Goal: Information Seeking & Learning: Learn about a topic

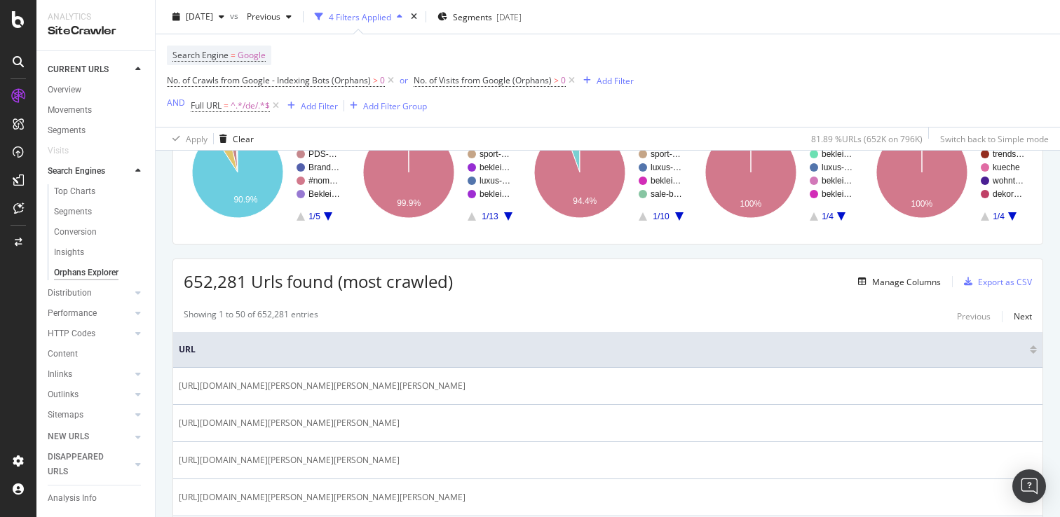
scroll to position [135, 0]
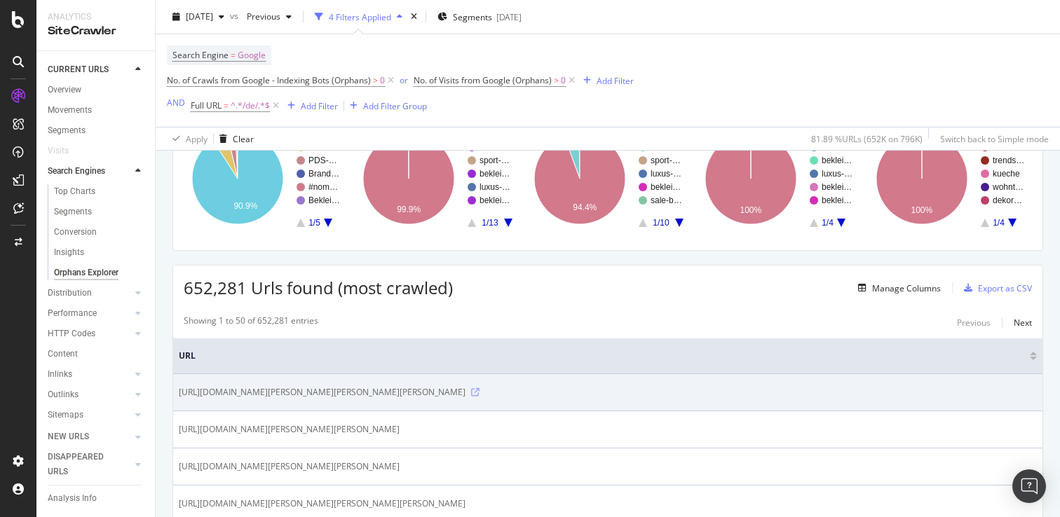
click at [471, 397] on icon at bounding box center [475, 392] width 8 height 8
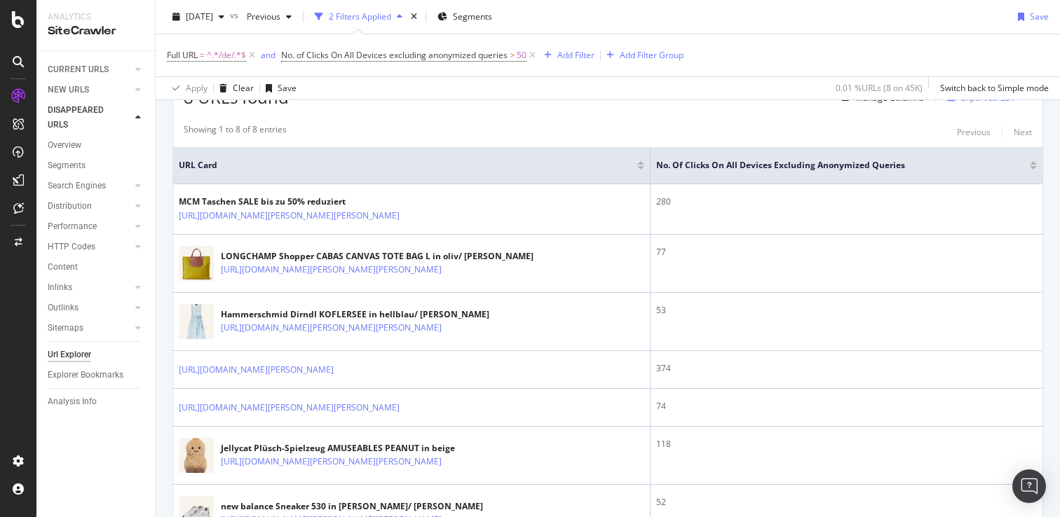
scroll to position [277, 0]
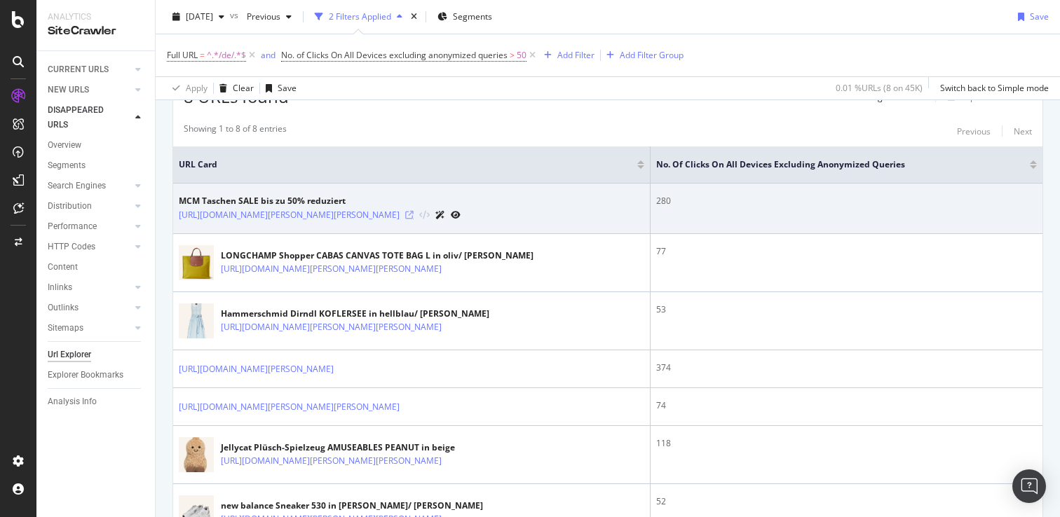
click at [414, 218] on icon at bounding box center [409, 215] width 8 height 8
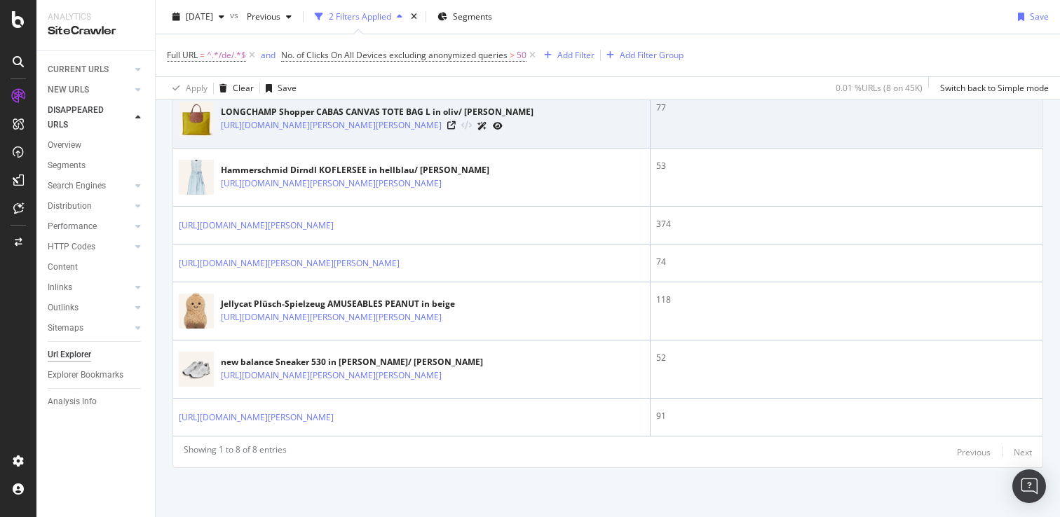
scroll to position [432, 0]
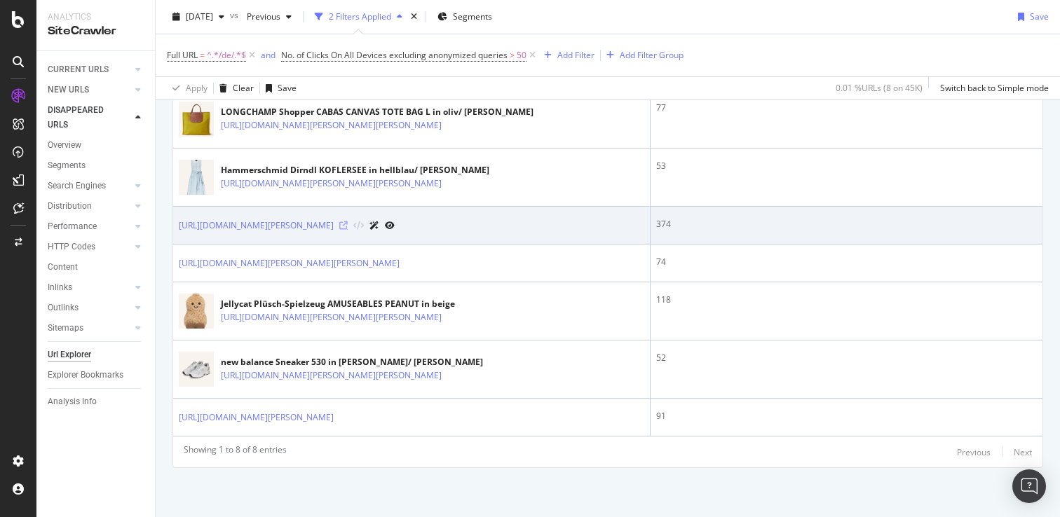
click at [348, 221] on icon at bounding box center [343, 225] width 8 height 8
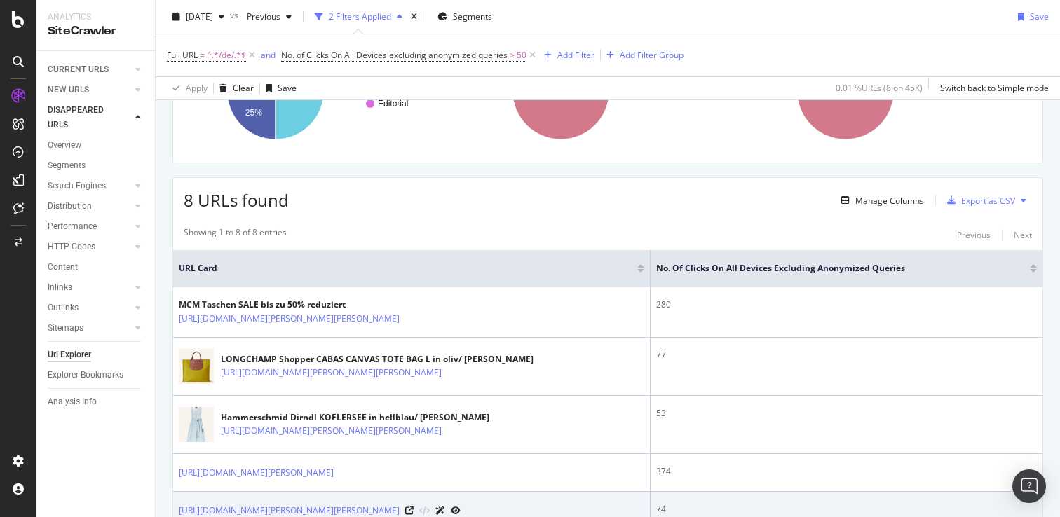
scroll to position [162, 0]
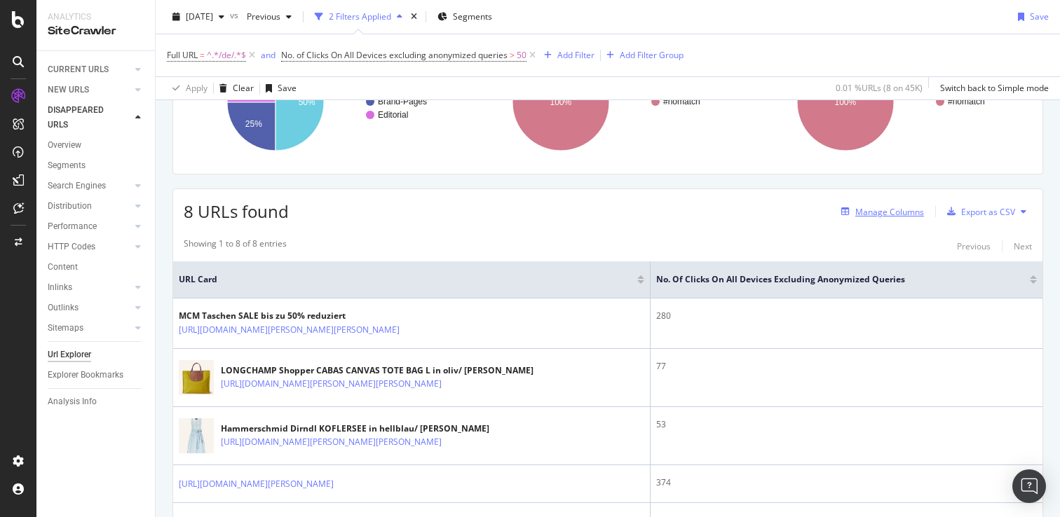
click at [904, 211] on div "Manage Columns" at bounding box center [889, 212] width 69 height 12
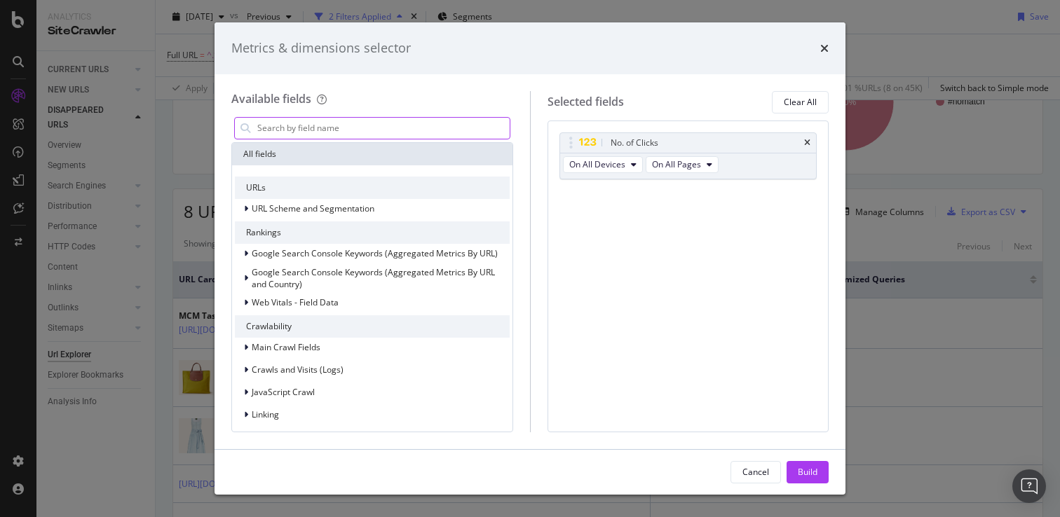
click at [426, 121] on input "modal" at bounding box center [383, 128] width 254 height 21
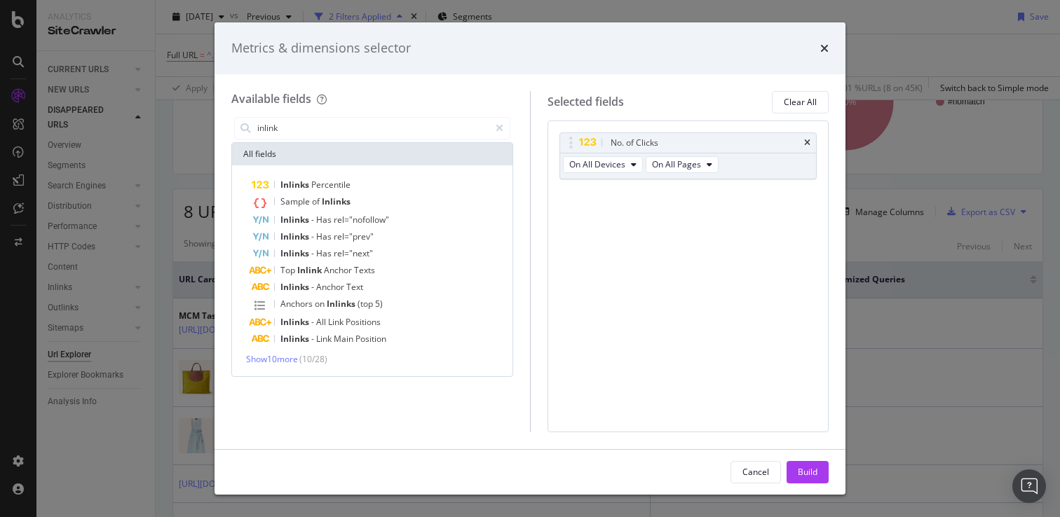
type input "inlink"
click at [291, 366] on div "Inlinks Percentile Sample of Inlinks Inlinks - Has rel="nofollow" Inlinks - Has…" at bounding box center [372, 270] width 280 height 211
click at [291, 365] on div "Inlinks Percentile Sample of Inlinks Inlinks - Has rel="nofollow" Inlinks - Has…" at bounding box center [372, 270] width 280 height 211
click at [291, 359] on span "Show 10 more" at bounding box center [272, 359] width 52 height 12
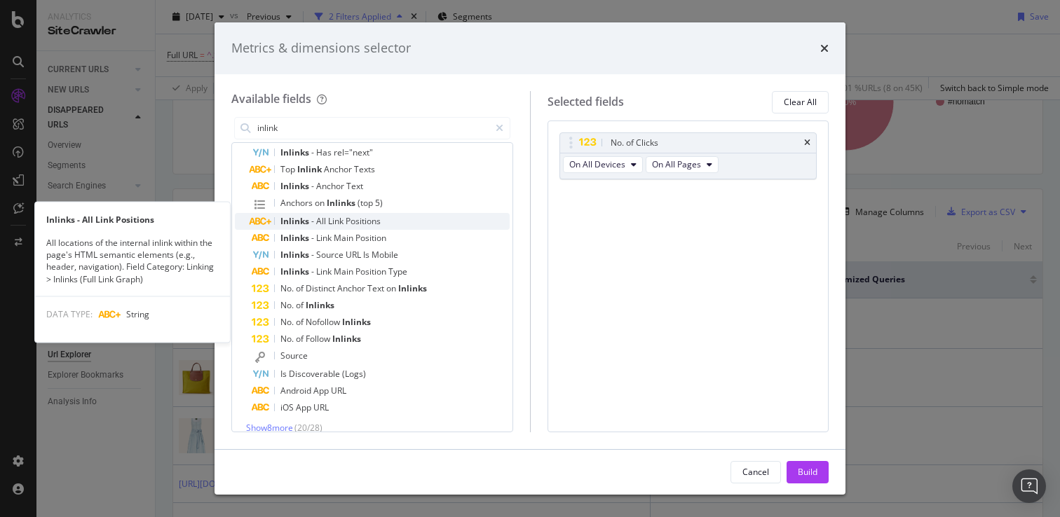
scroll to position [114, 0]
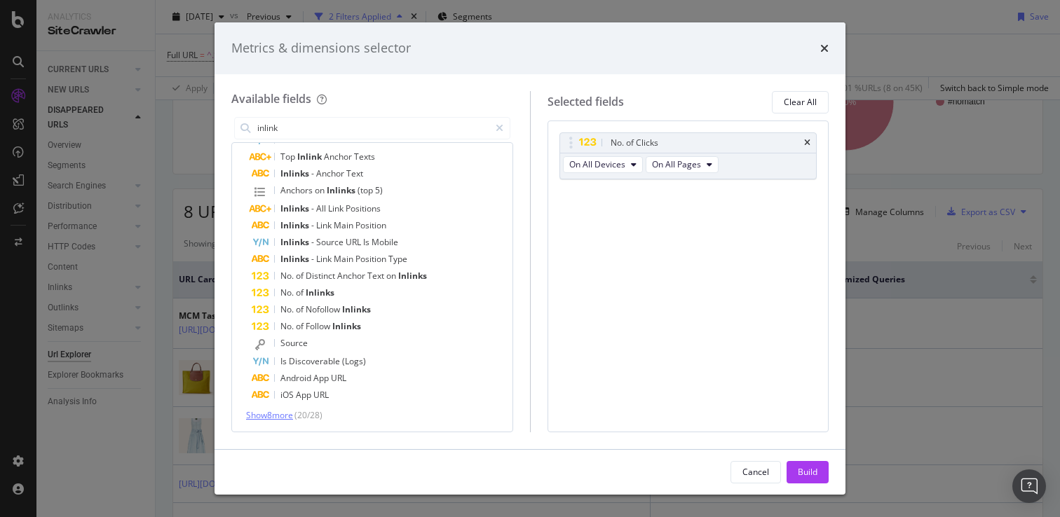
click at [277, 418] on span "Show 8 more" at bounding box center [269, 415] width 47 height 12
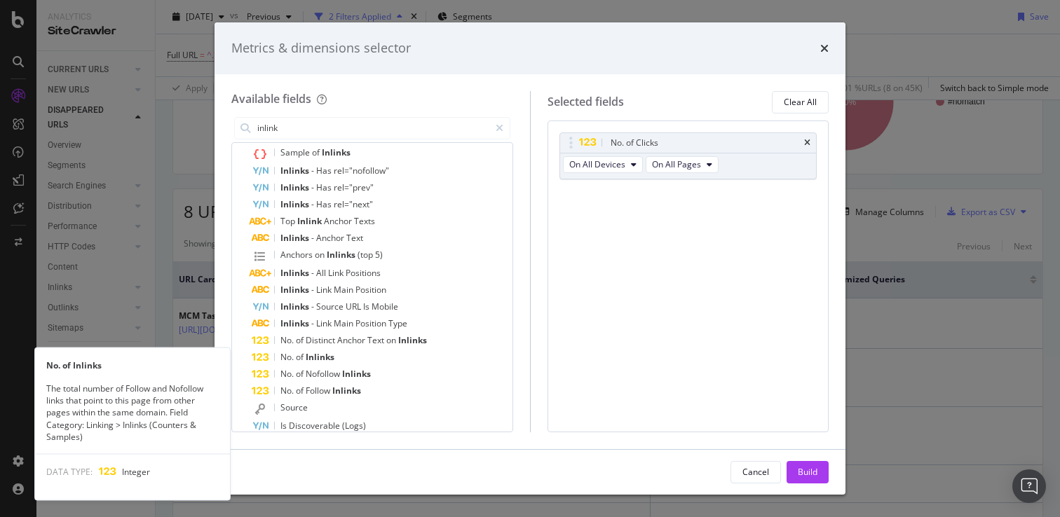
scroll to position [56, 0]
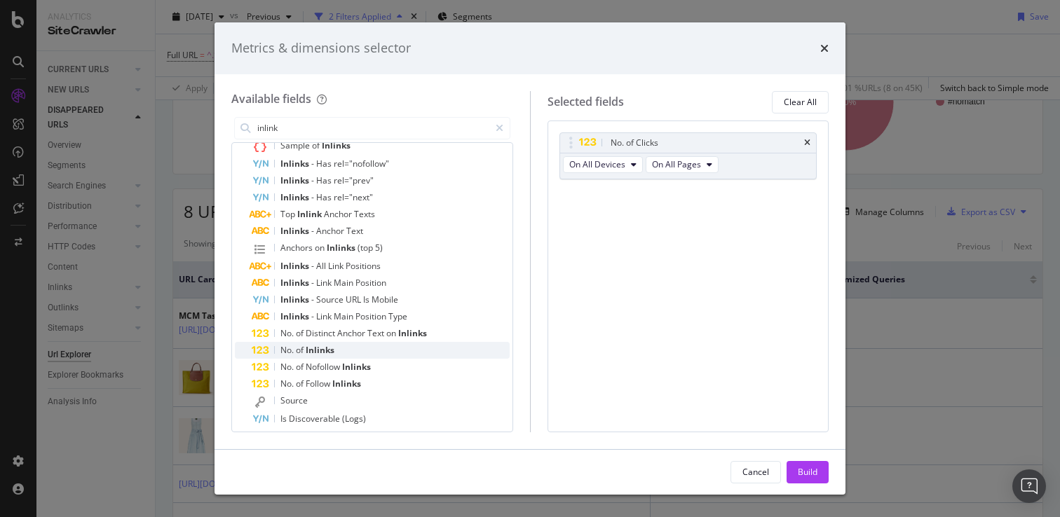
click at [313, 350] on span "Inlinks" at bounding box center [320, 350] width 29 height 12
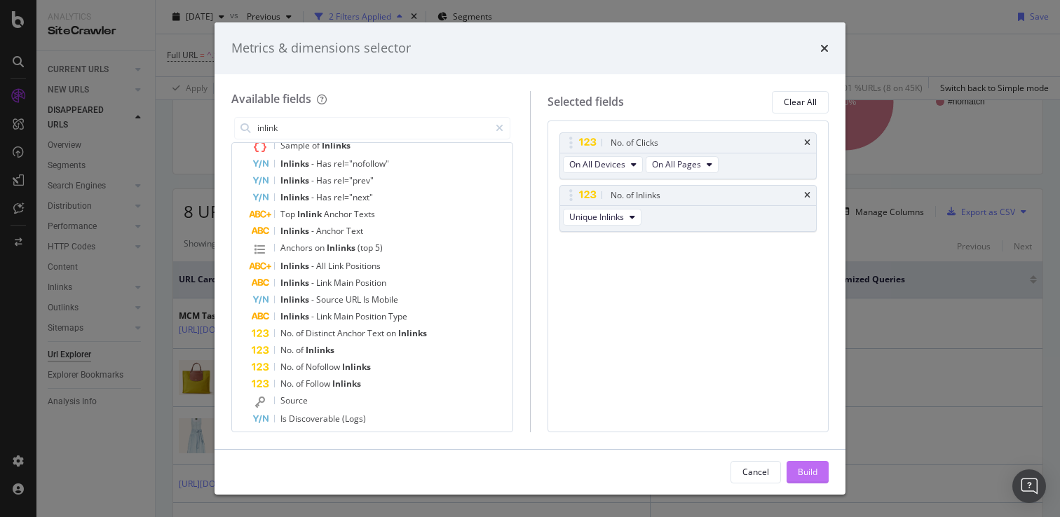
click at [810, 470] on div "Build" at bounding box center [808, 472] width 20 height 12
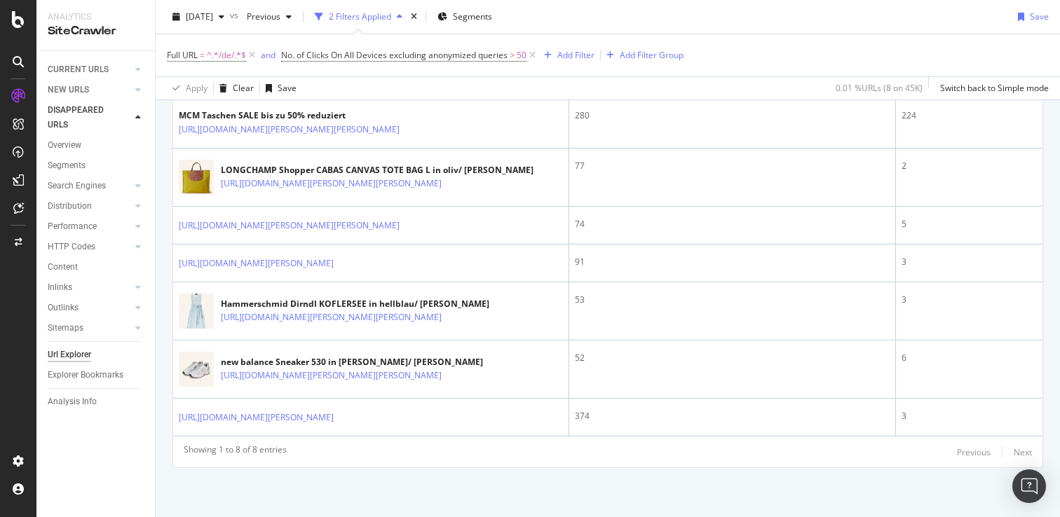
scroll to position [434, 0]
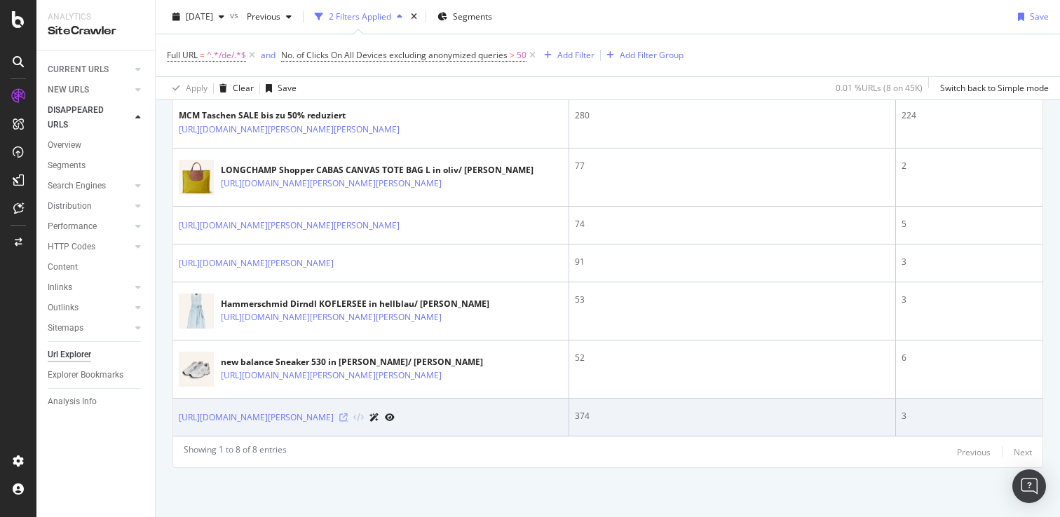
click at [348, 422] on icon at bounding box center [343, 418] width 8 height 8
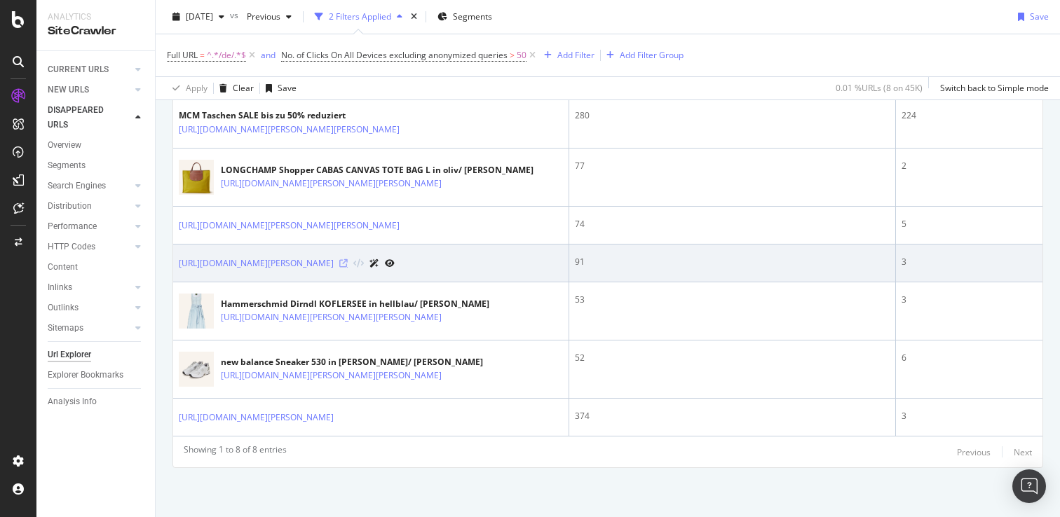
click at [348, 263] on icon at bounding box center [343, 263] width 8 height 8
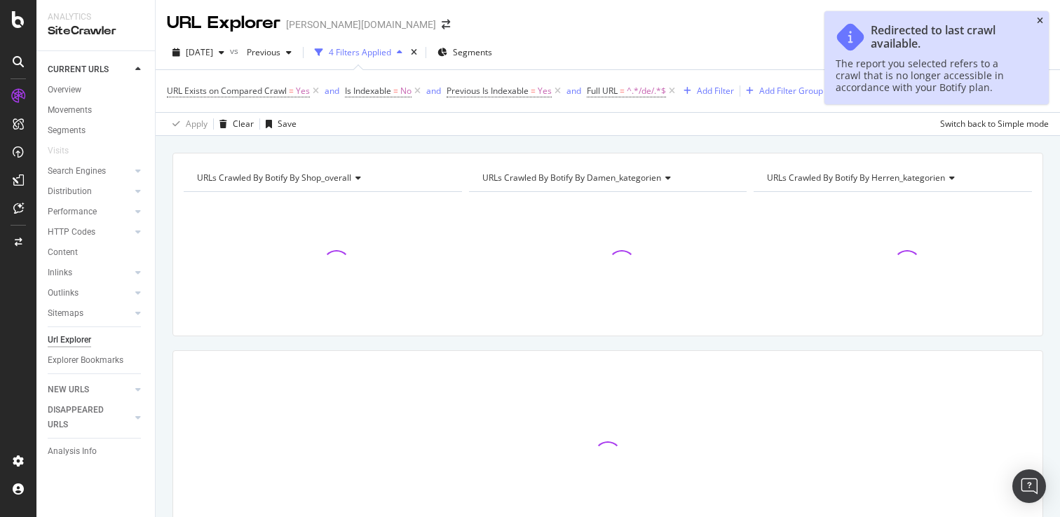
click at [1042, 20] on icon "close toast" at bounding box center [1040, 21] width 6 height 8
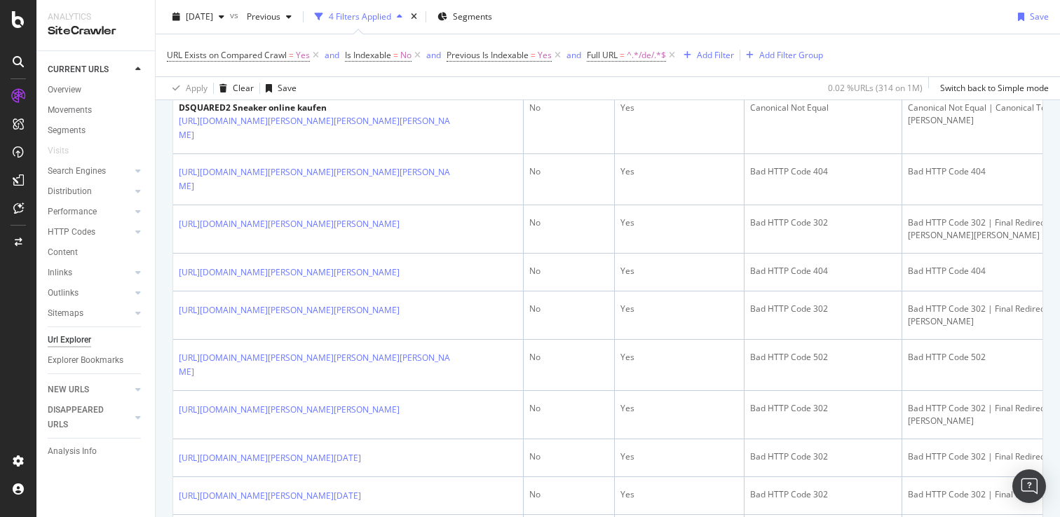
scroll to position [462, 0]
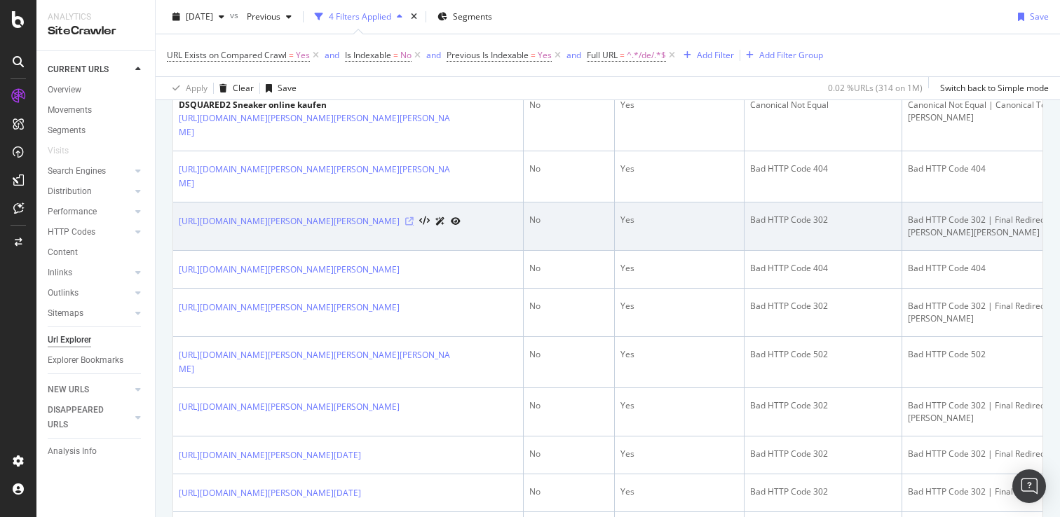
click at [405, 226] on icon at bounding box center [409, 221] width 8 height 8
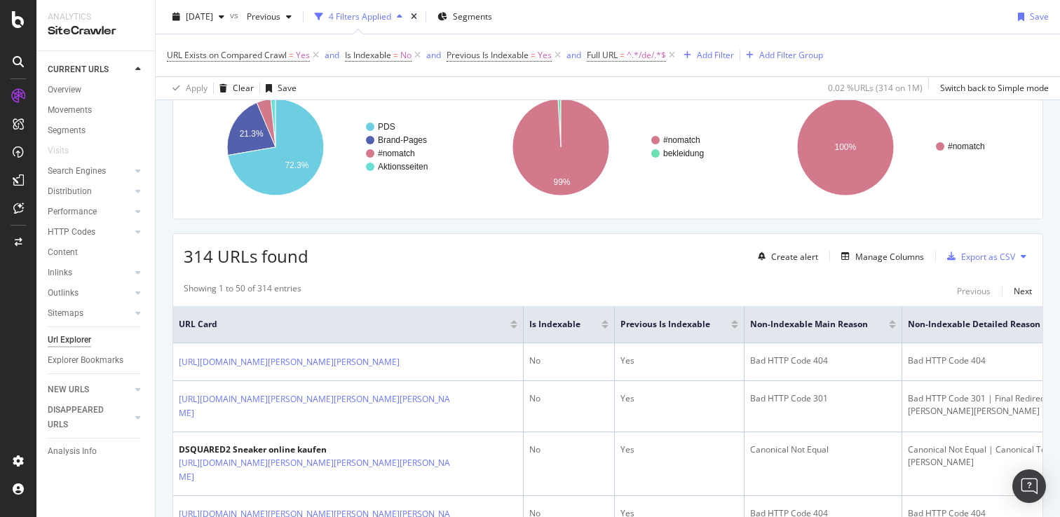
scroll to position [123, 0]
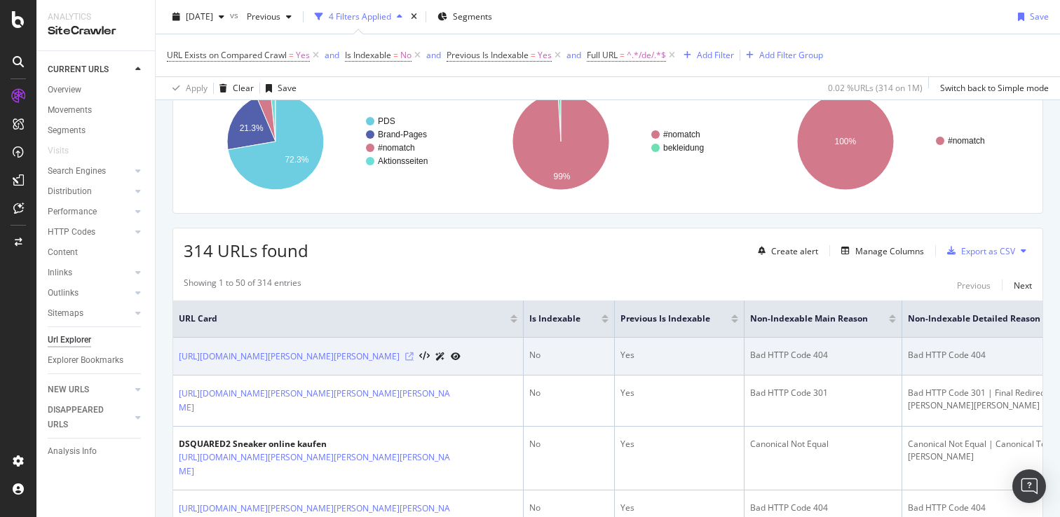
click at [414, 361] on icon at bounding box center [409, 357] width 8 height 8
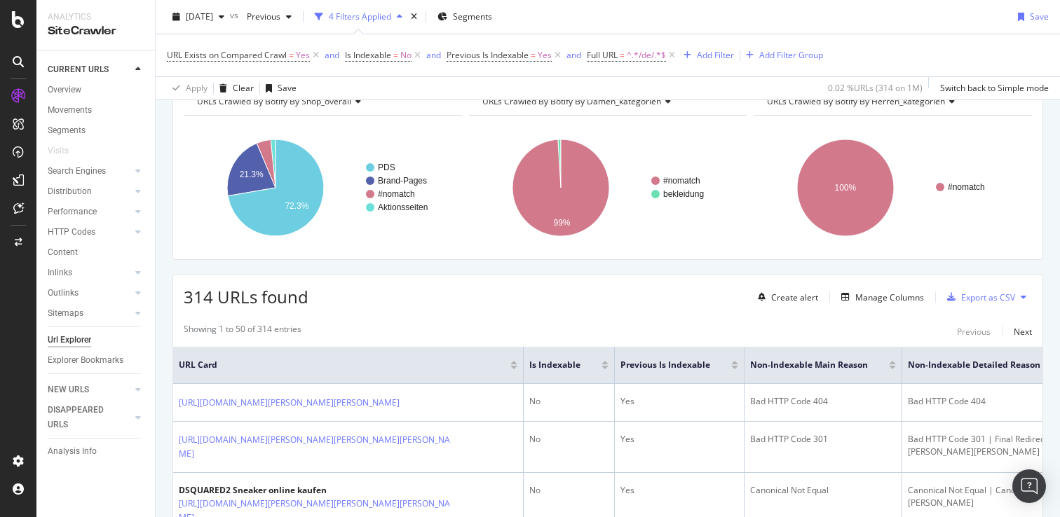
scroll to position [50, 0]
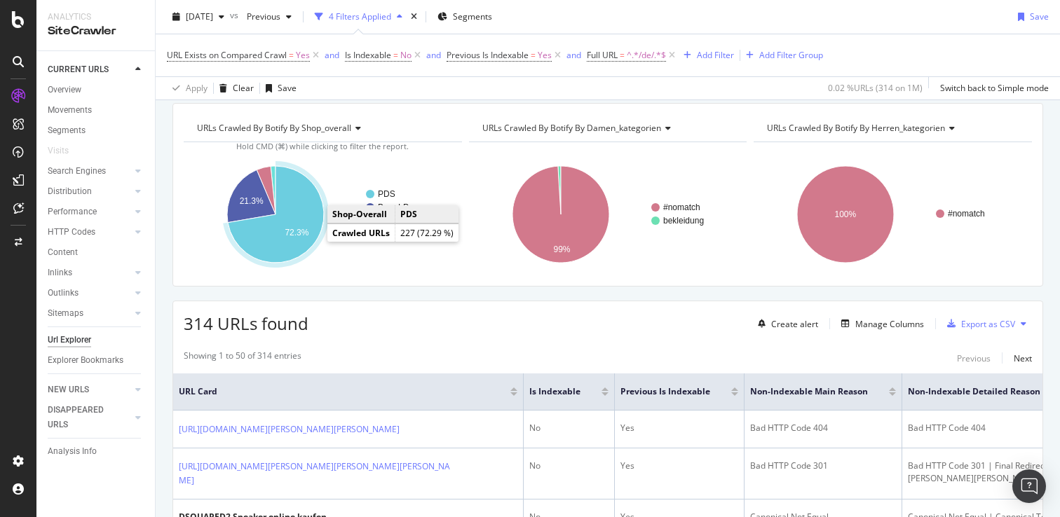
click at [308, 237] on g "72.3%" at bounding box center [275, 214] width 101 height 102
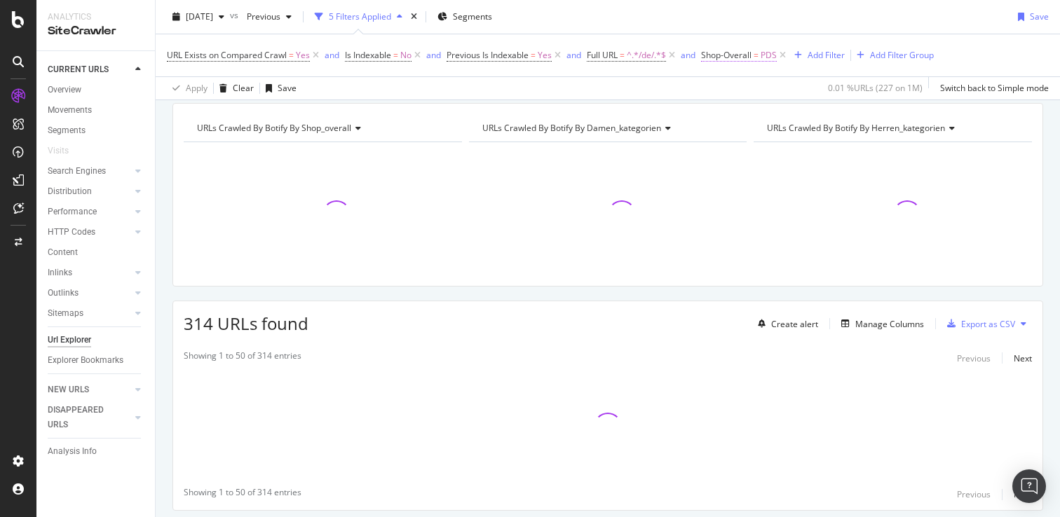
click at [721, 52] on span "Shop-Overall" at bounding box center [726, 55] width 50 height 12
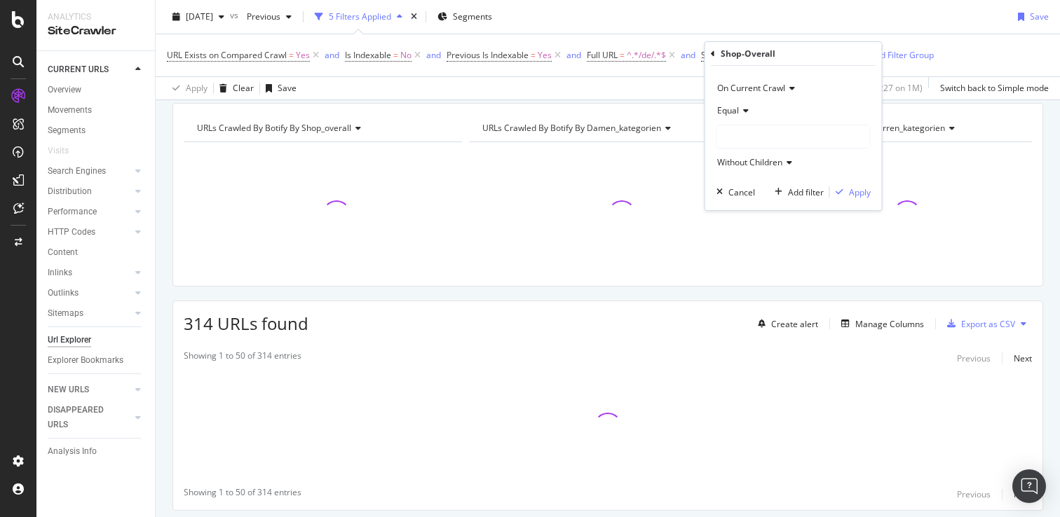
click at [736, 110] on span "Equal" at bounding box center [728, 110] width 22 height 12
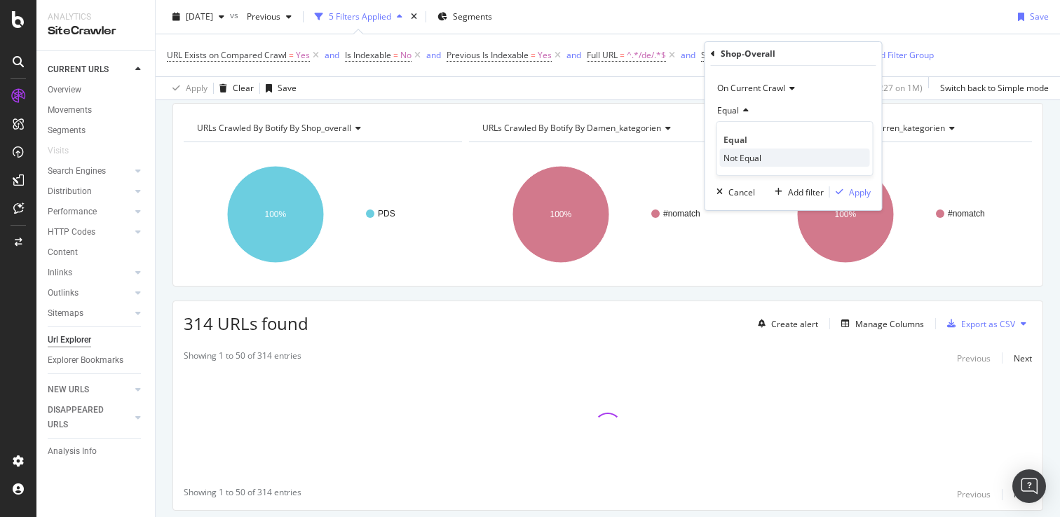
click at [738, 163] on div "Not Equal" at bounding box center [795, 158] width 150 height 18
click at [853, 193] on div "Apply" at bounding box center [860, 192] width 22 height 12
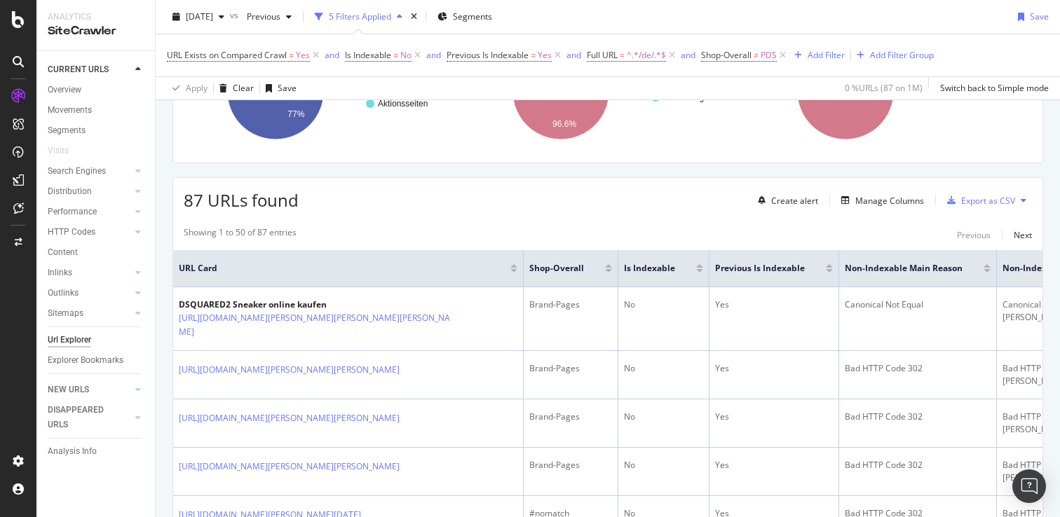
scroll to position [157, 0]
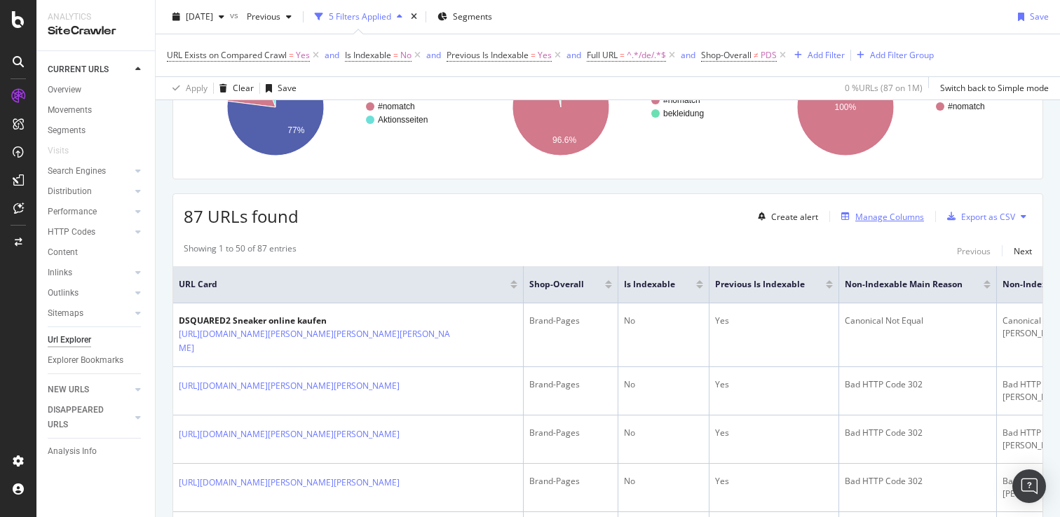
click at [869, 217] on div "Manage Columns" at bounding box center [889, 217] width 69 height 12
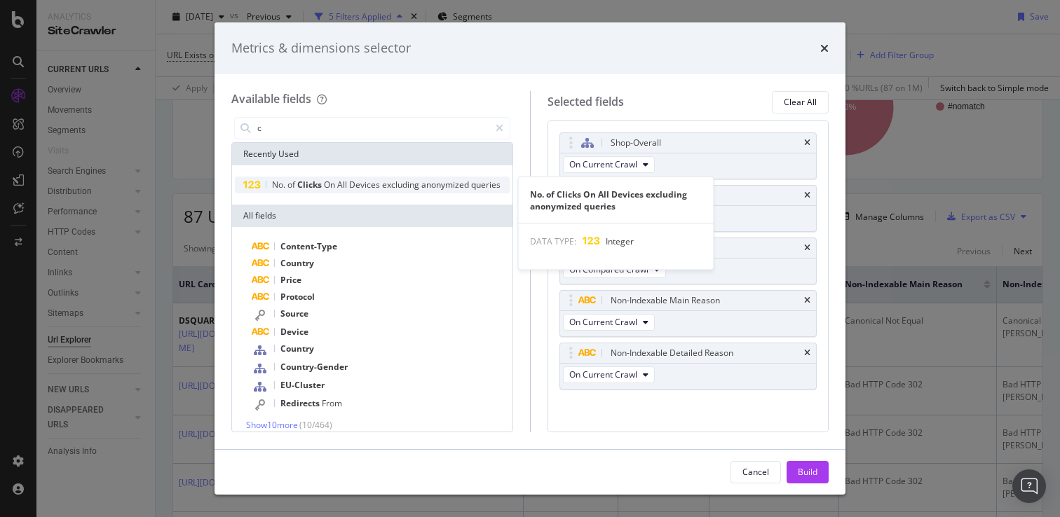
type input "c"
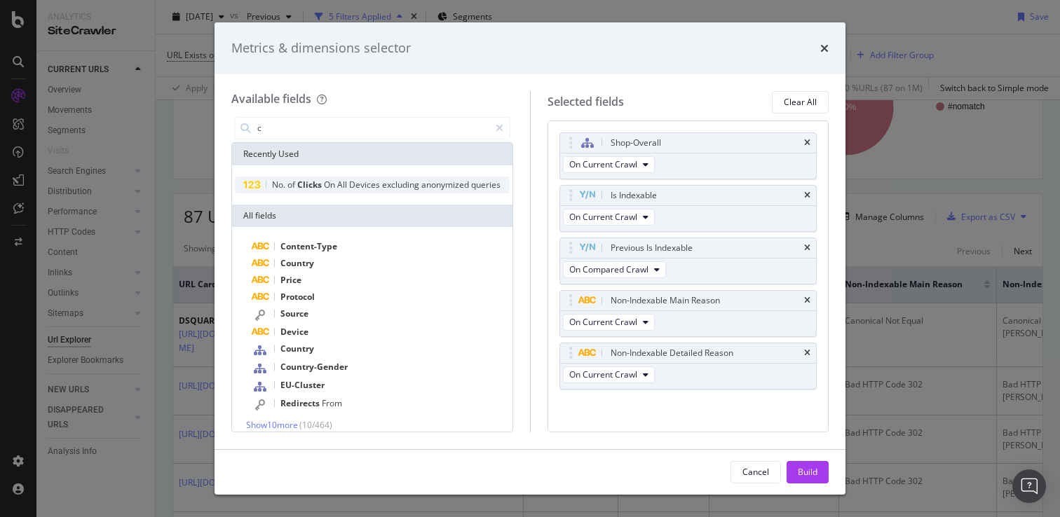
click at [348, 187] on span "All" at bounding box center [343, 185] width 12 height 12
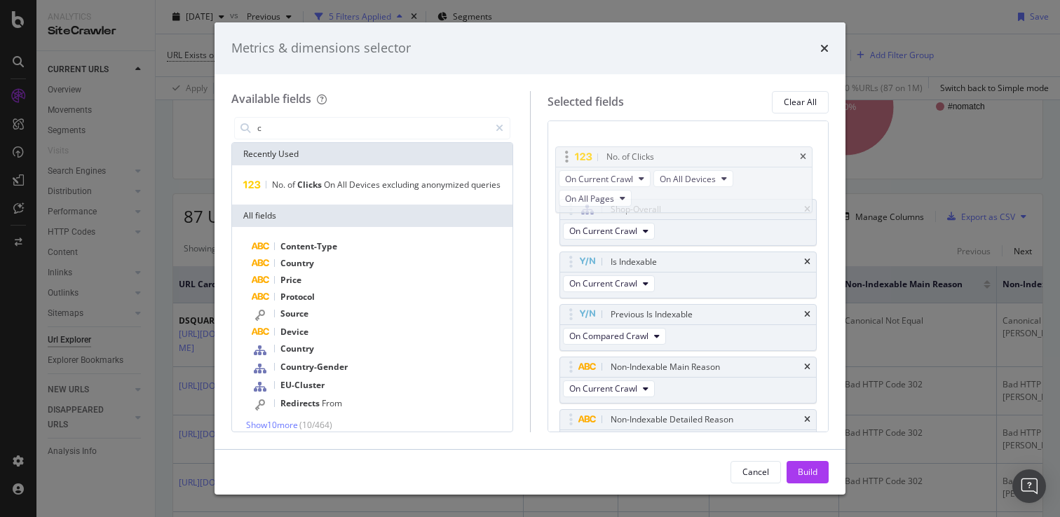
scroll to position [0, 0]
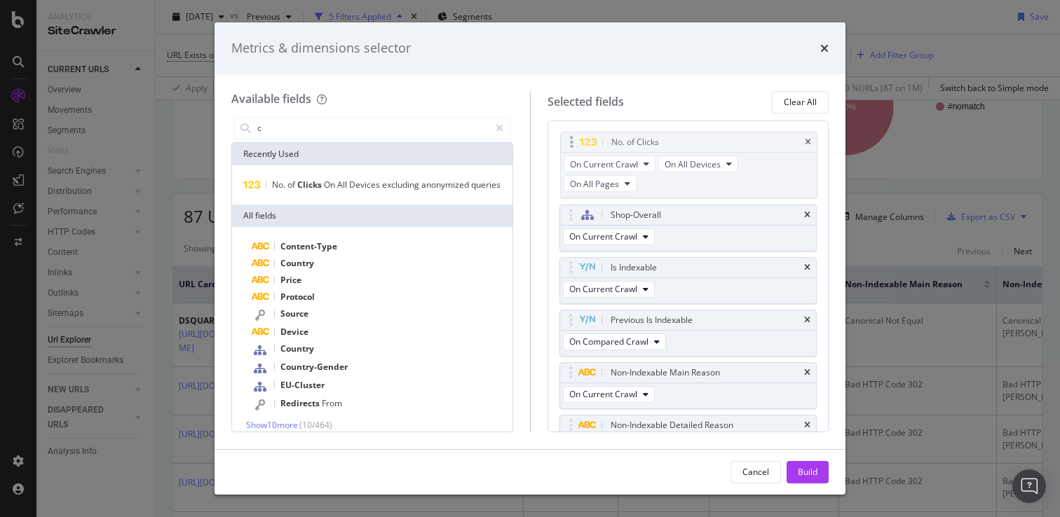
drag, startPoint x: 570, startPoint y: 374, endPoint x: 571, endPoint y: 139, distance: 234.8
click at [571, 139] on body "Analytics SiteCrawler CURRENT URLS Overview Movements Segments Visits Search En…" at bounding box center [530, 258] width 1060 height 517
click at [806, 210] on div "Shop-Overall" at bounding box center [688, 215] width 257 height 20
click at [806, 216] on icon "times" at bounding box center [807, 215] width 6 height 8
drag, startPoint x: 572, startPoint y: 322, endPoint x: 570, endPoint y: 217, distance: 105.2
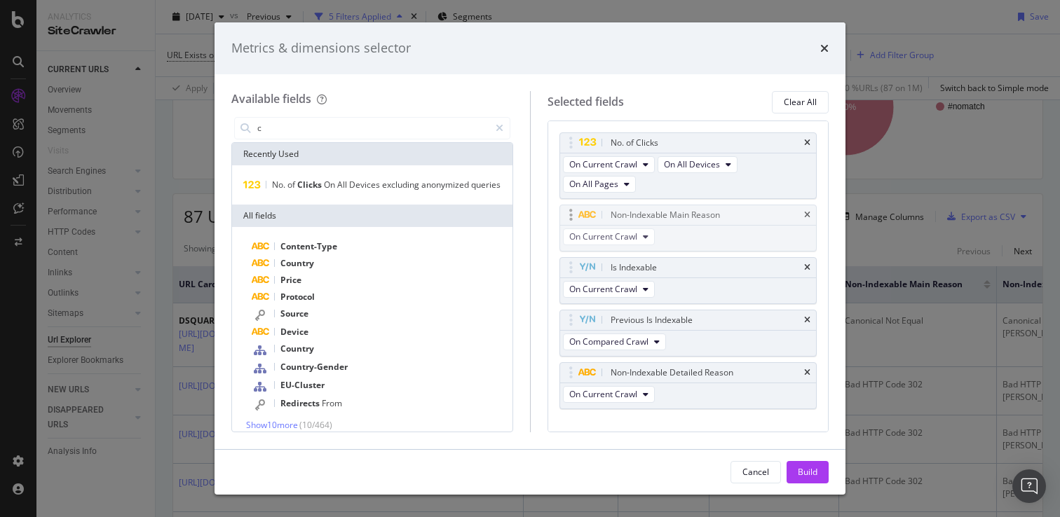
click at [570, 217] on body "Analytics SiteCrawler CURRENT URLS Overview Movements Segments Visits Search En…" at bounding box center [530, 258] width 1060 height 517
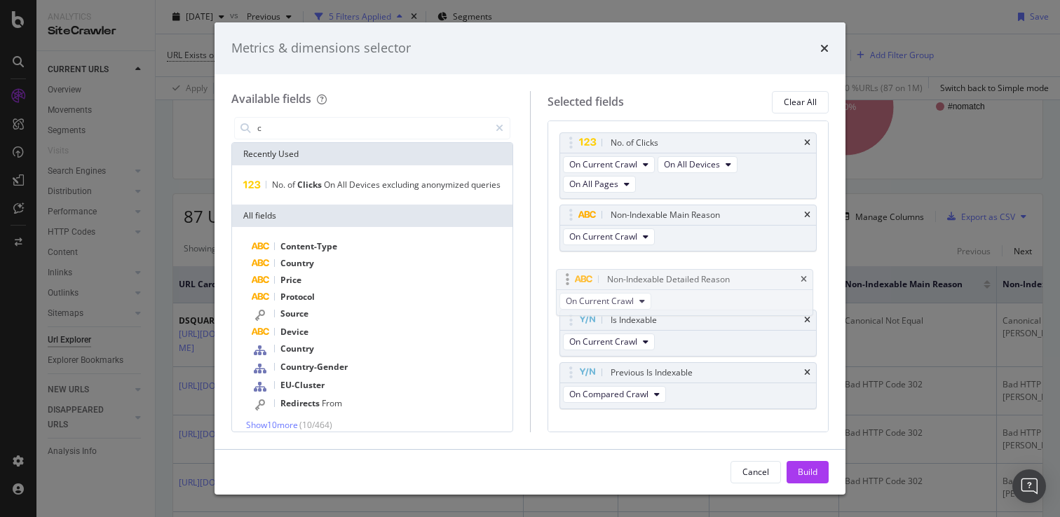
drag, startPoint x: 573, startPoint y: 376, endPoint x: 573, endPoint y: 266, distance: 110.0
click at [573, 266] on body "Analytics SiteCrawler CURRENT URLS Overview Movements Segments Visits Search En…" at bounding box center [530, 258] width 1060 height 517
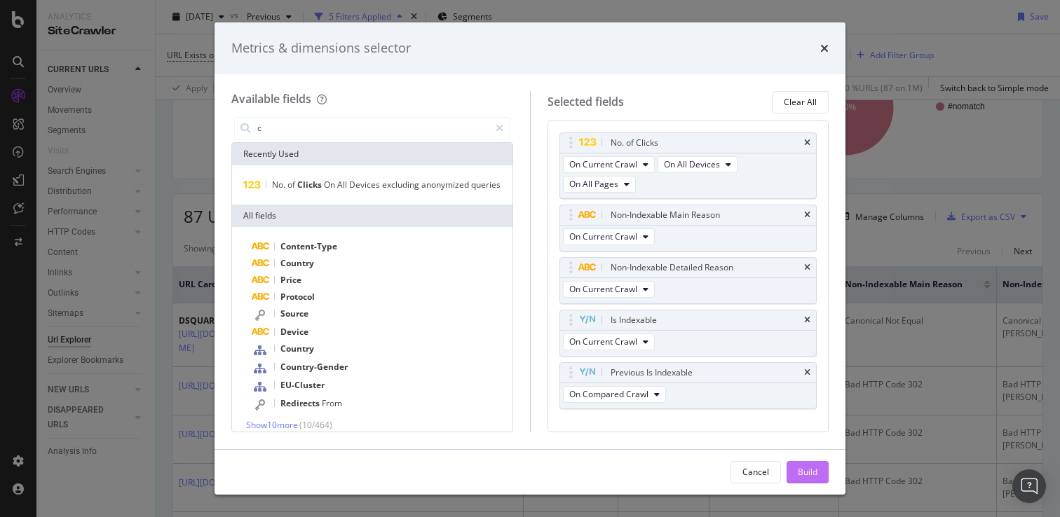
click at [803, 479] on div "Build" at bounding box center [808, 472] width 20 height 21
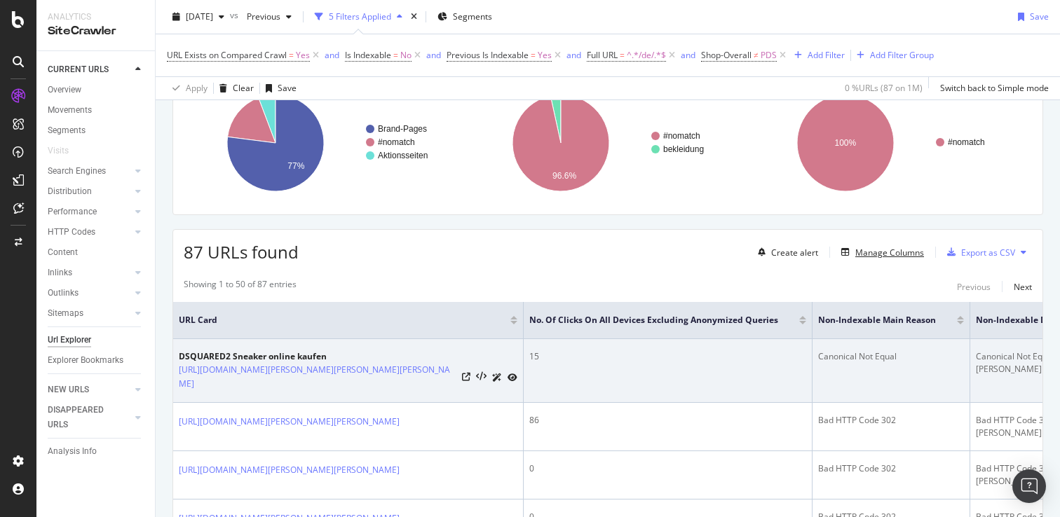
scroll to position [168, 0]
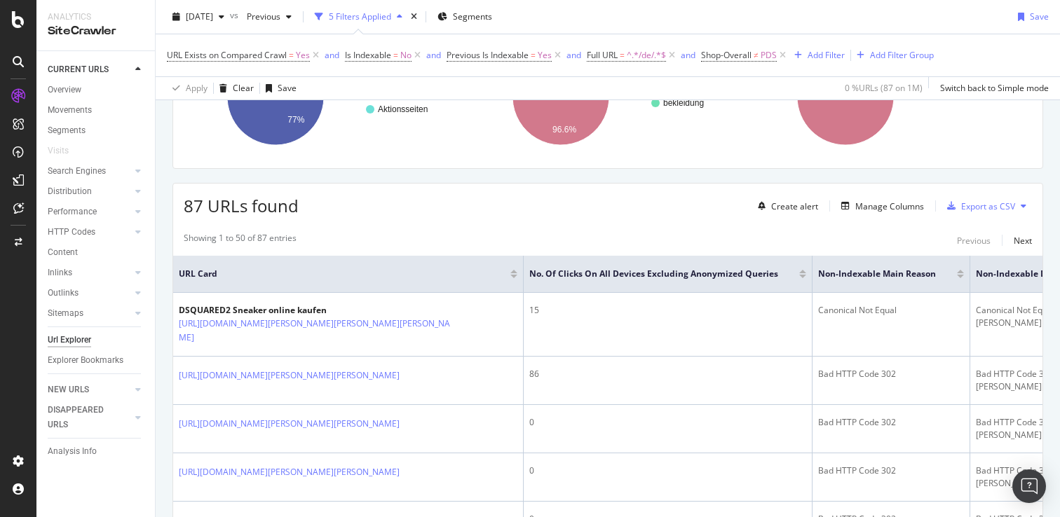
click at [799, 274] on div at bounding box center [802, 274] width 7 height 8
click at [800, 276] on div at bounding box center [802, 277] width 7 height 4
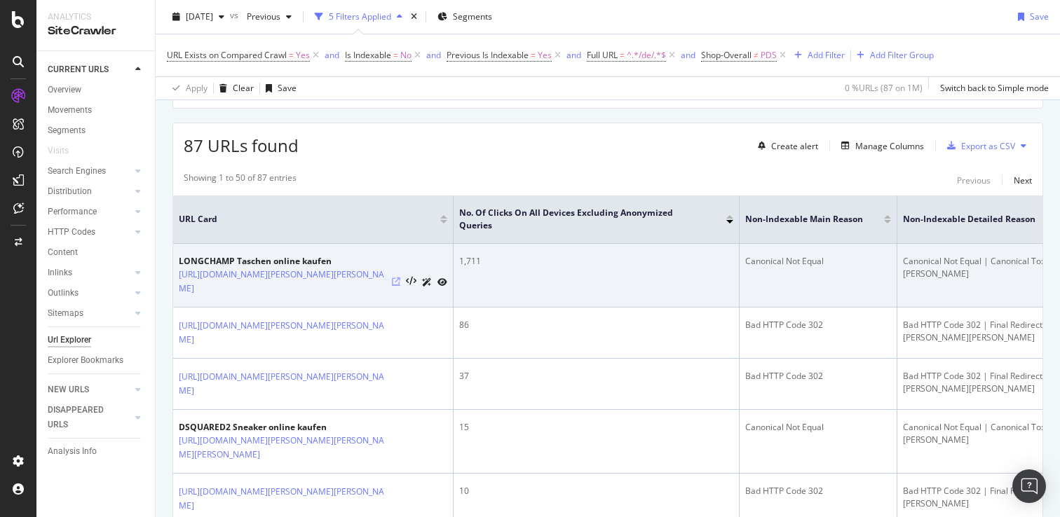
click at [397, 280] on icon at bounding box center [396, 282] width 8 height 8
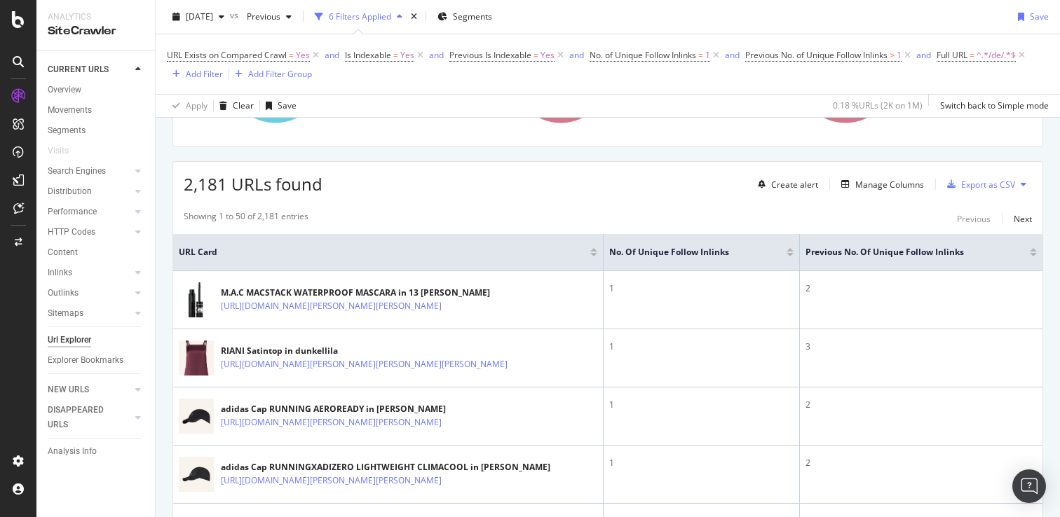
scroll to position [202, 0]
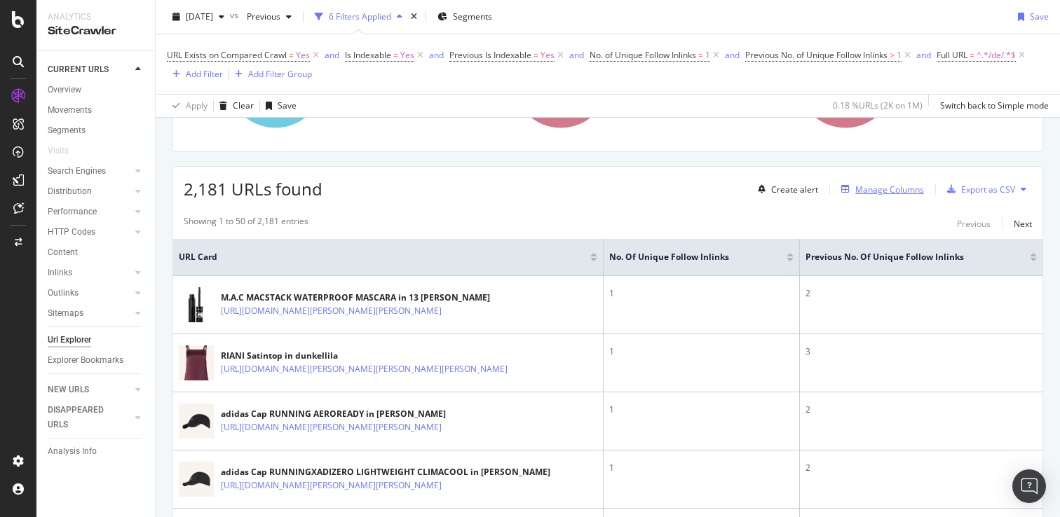
click at [878, 187] on div "Manage Columns" at bounding box center [889, 190] width 69 height 12
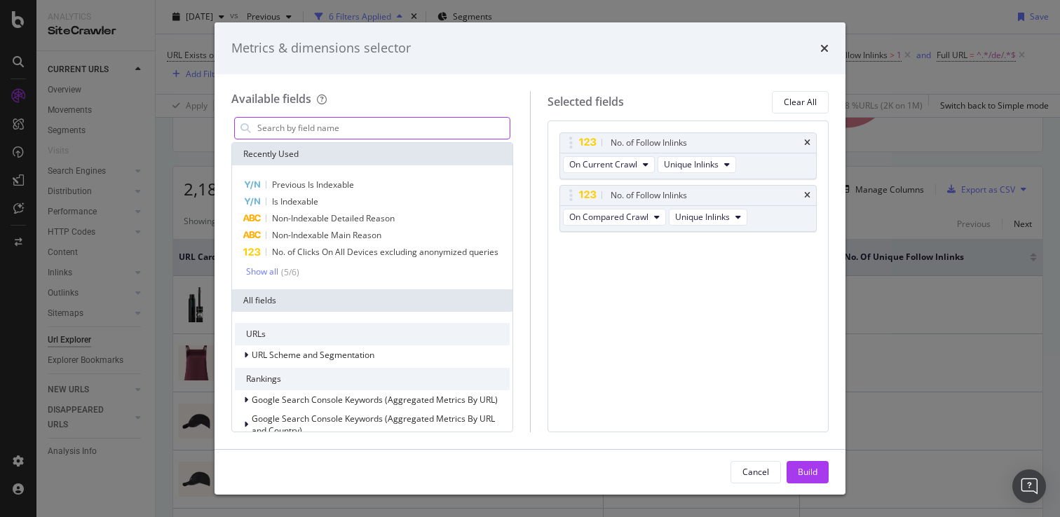
click at [336, 124] on input "modal" at bounding box center [383, 128] width 254 height 21
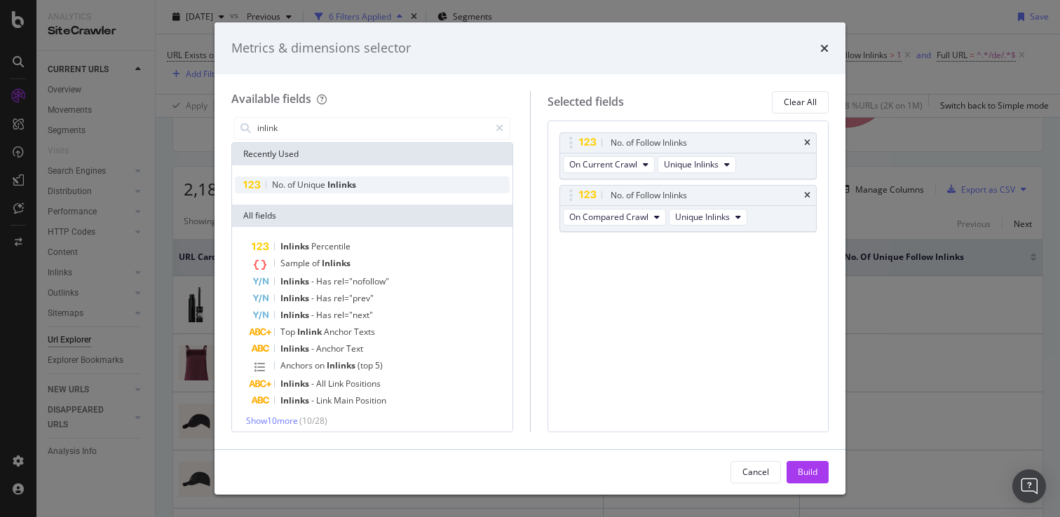
type input "inlink"
click at [335, 184] on span "Inlinks" at bounding box center [341, 185] width 29 height 12
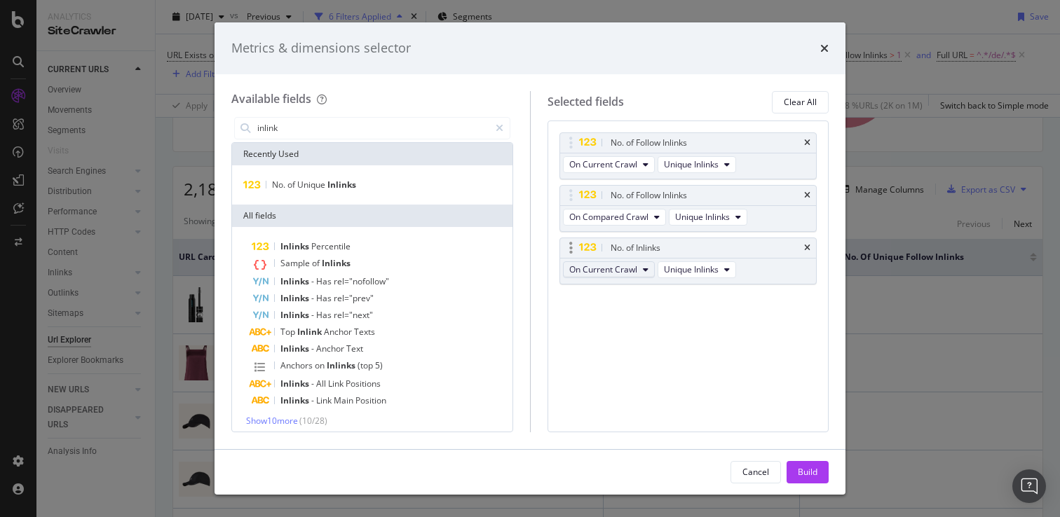
click at [609, 273] on span "On Current Crawl" at bounding box center [603, 270] width 68 height 12
click at [611, 340] on span "Diff Between Crawls" at bounding box center [614, 346] width 79 height 13
click at [810, 480] on div "Build" at bounding box center [808, 472] width 20 height 21
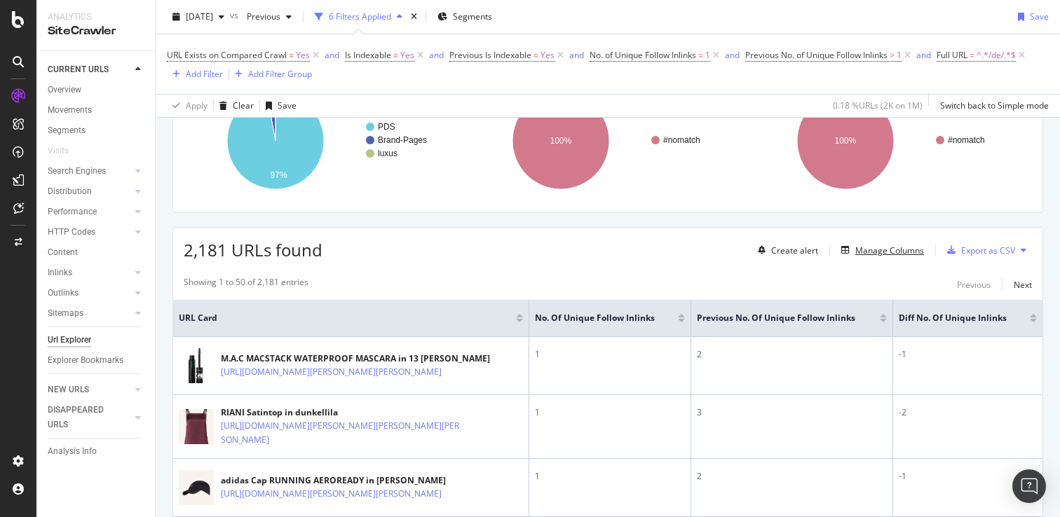
scroll to position [144, 0]
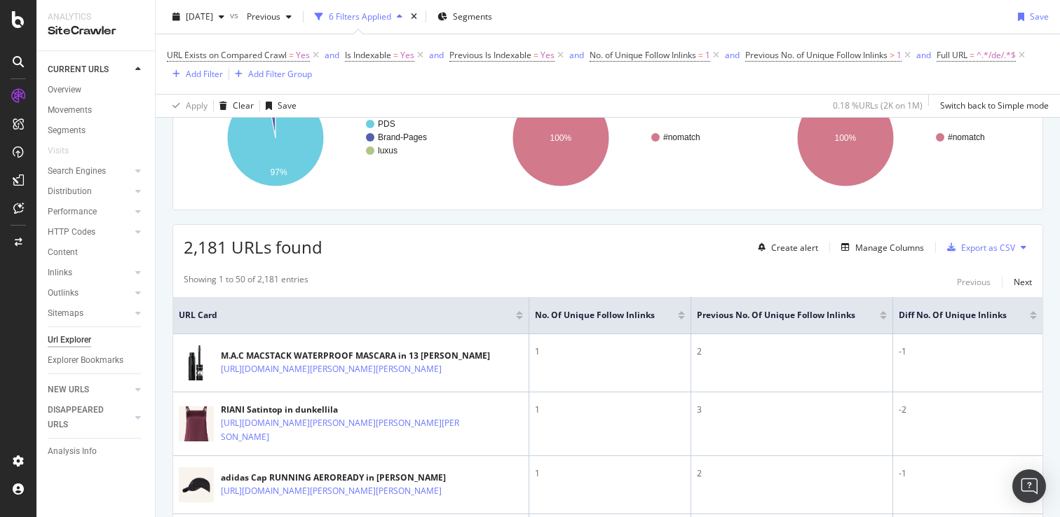
click at [1032, 318] on div at bounding box center [1033, 318] width 7 height 4
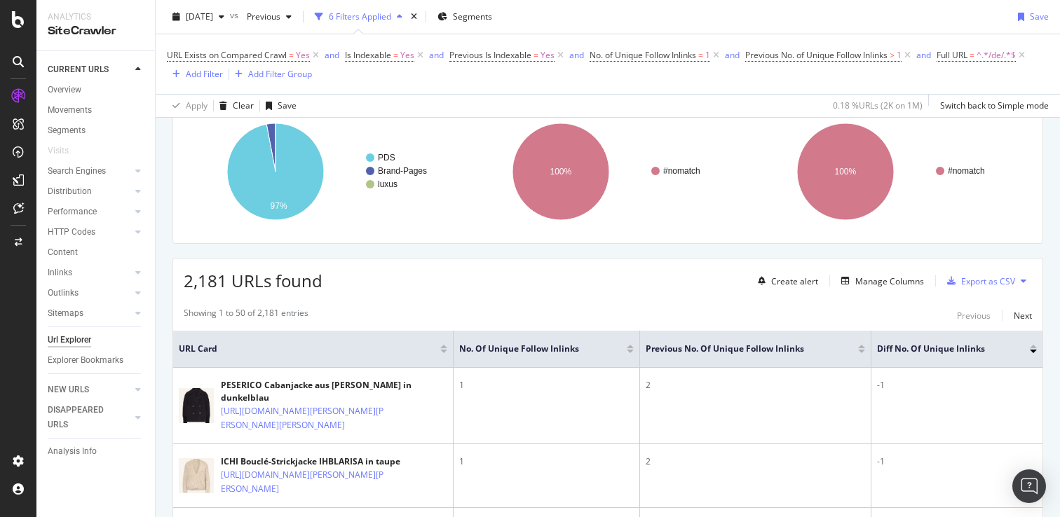
scroll to position [144, 0]
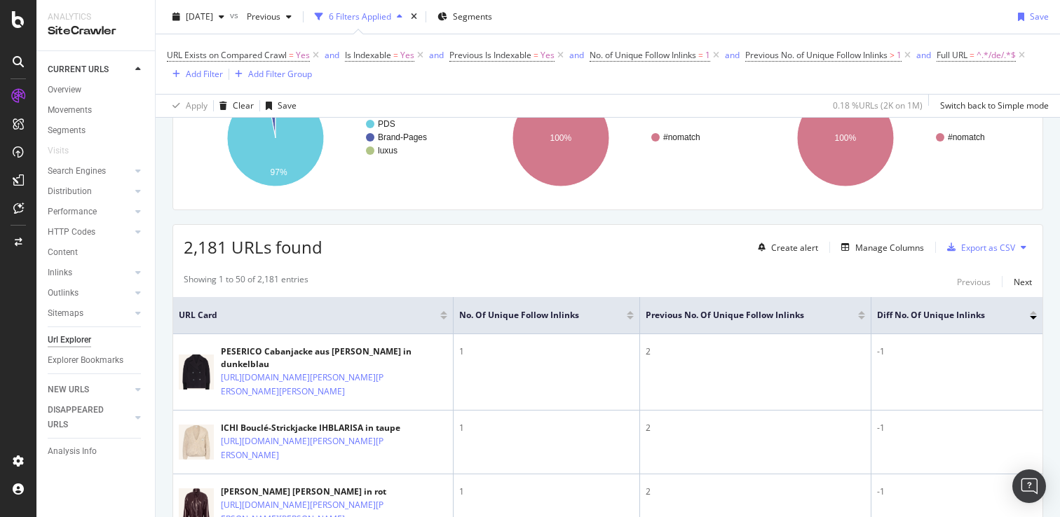
click at [862, 318] on div at bounding box center [861, 318] width 7 height 4
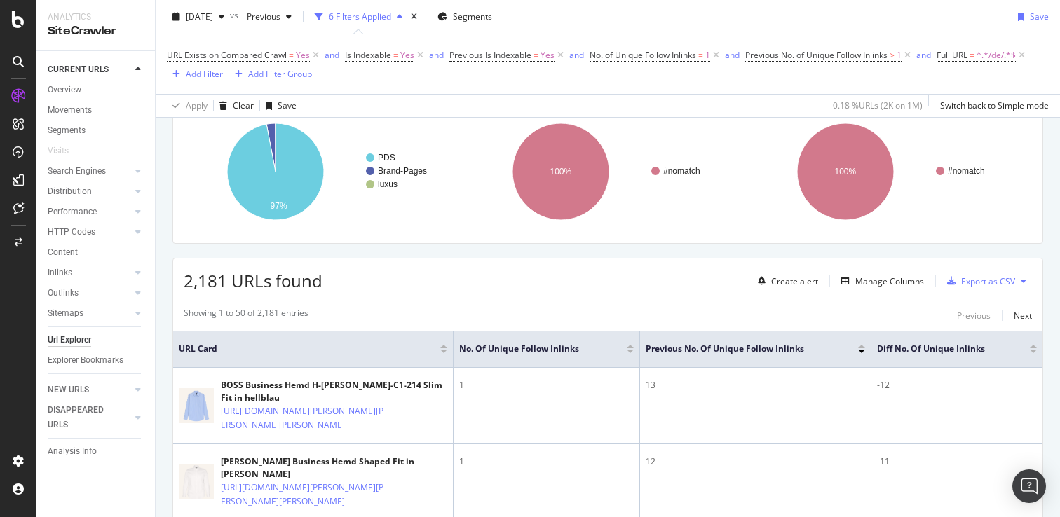
scroll to position [144, 0]
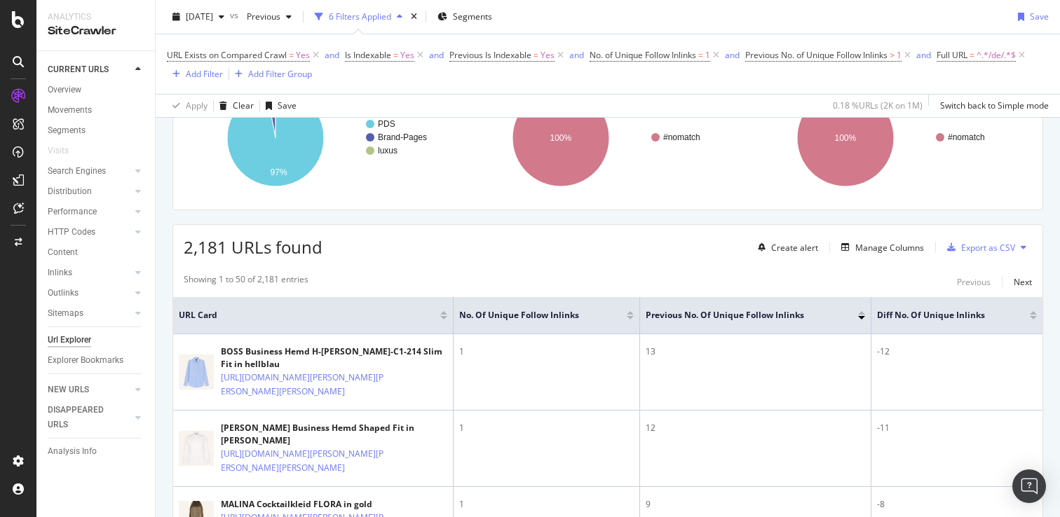
click at [1033, 317] on div at bounding box center [1033, 318] width 7 height 4
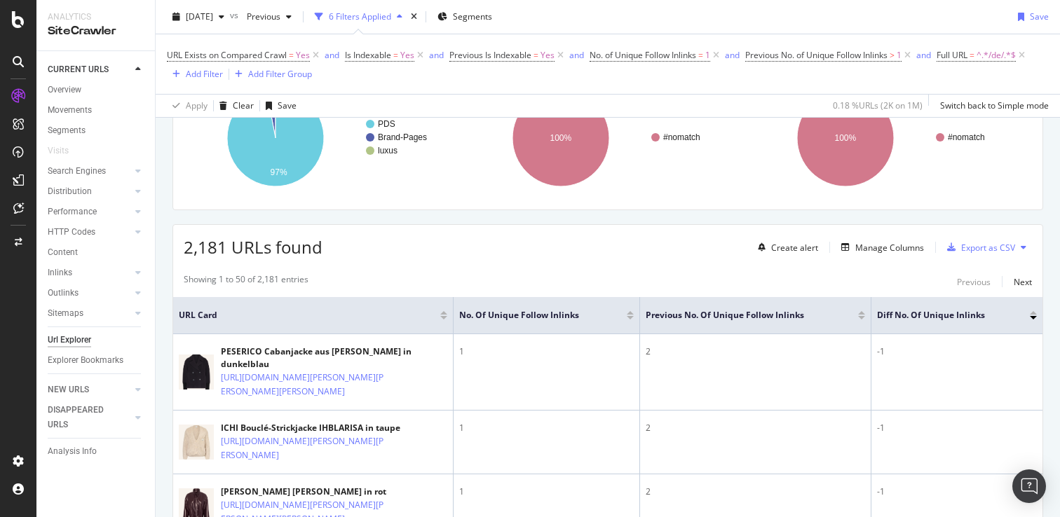
click at [1033, 310] on div "Diff No. of Unique Inlinks" at bounding box center [957, 315] width 160 height 14
click at [1032, 313] on div at bounding box center [1033, 313] width 7 height 4
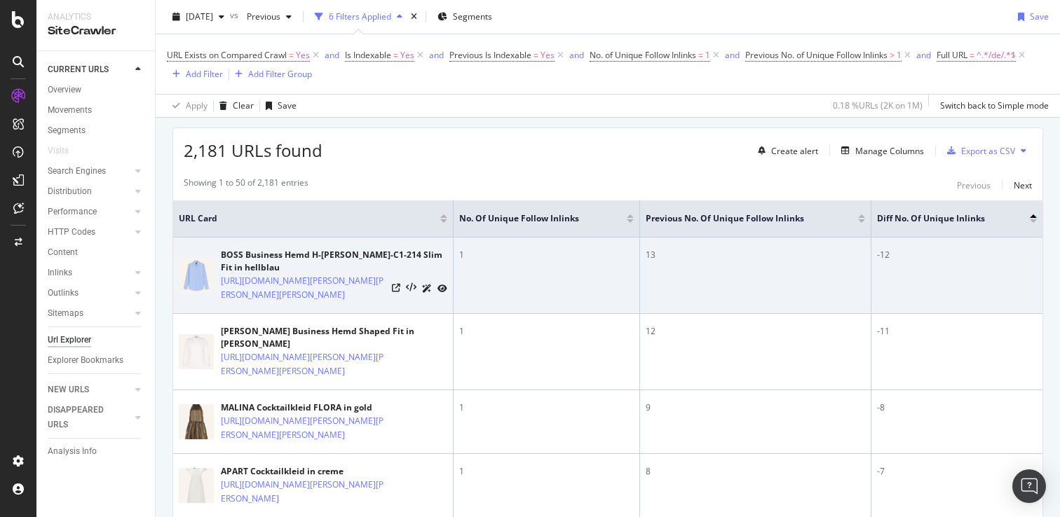
scroll to position [232, 0]
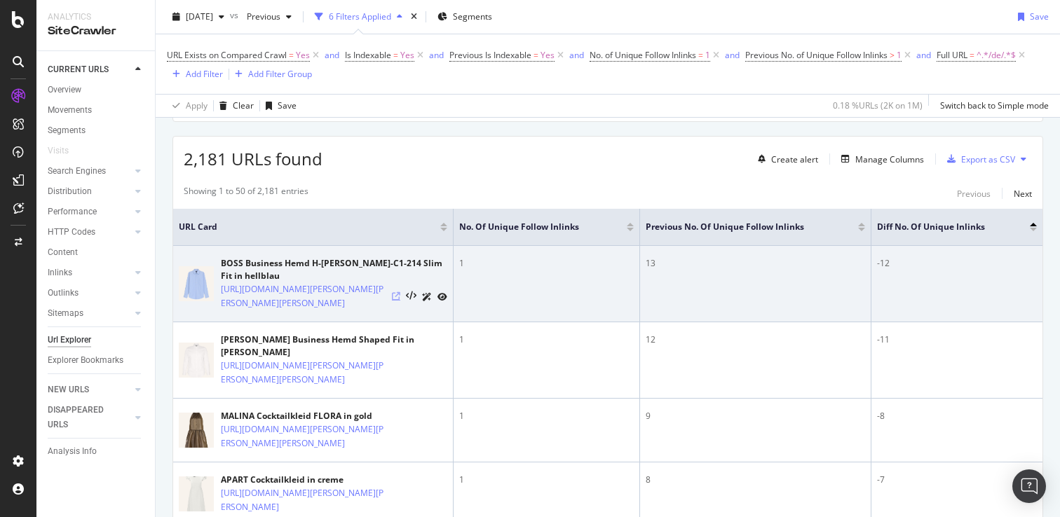
click at [395, 301] on icon at bounding box center [396, 296] width 8 height 8
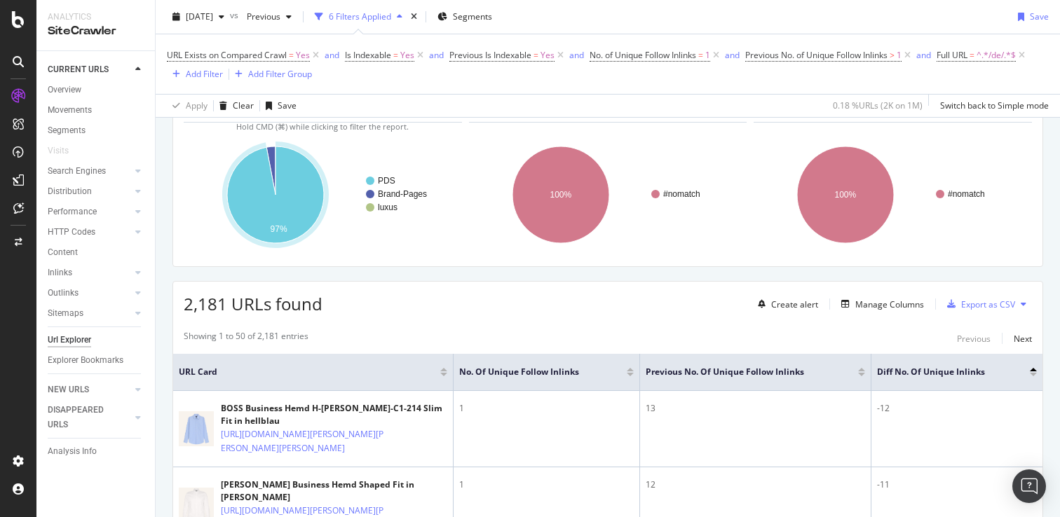
scroll to position [128, 0]
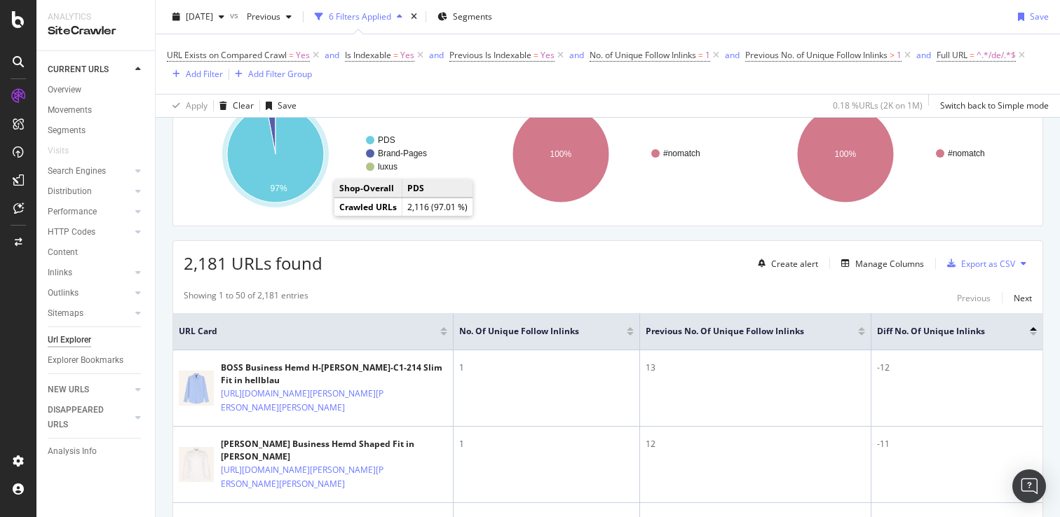
click at [297, 182] on icon "A chart." at bounding box center [275, 154] width 97 height 97
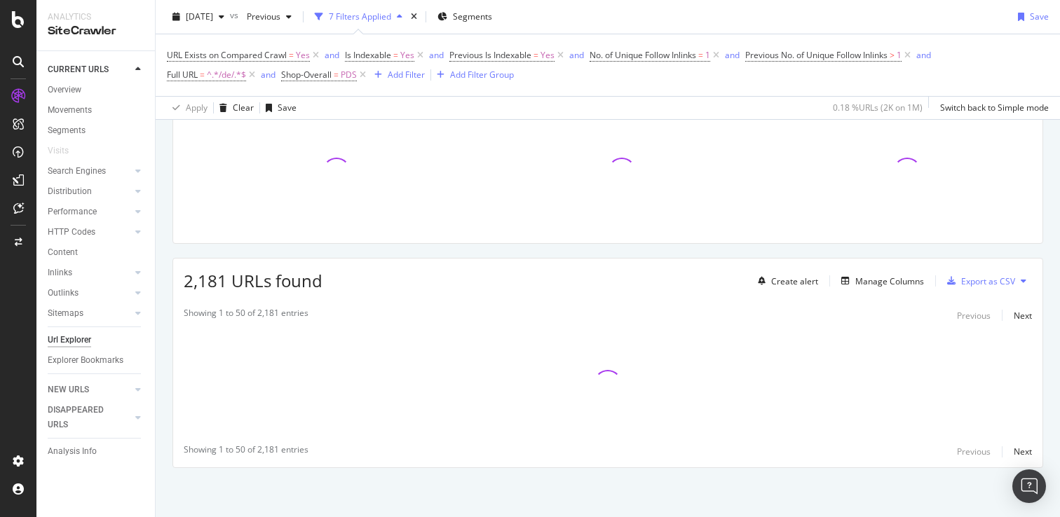
scroll to position [113, 0]
click at [319, 78] on span "Shop-Overall" at bounding box center [306, 75] width 50 height 12
click at [322, 127] on icon at bounding box center [322, 131] width 10 height 8
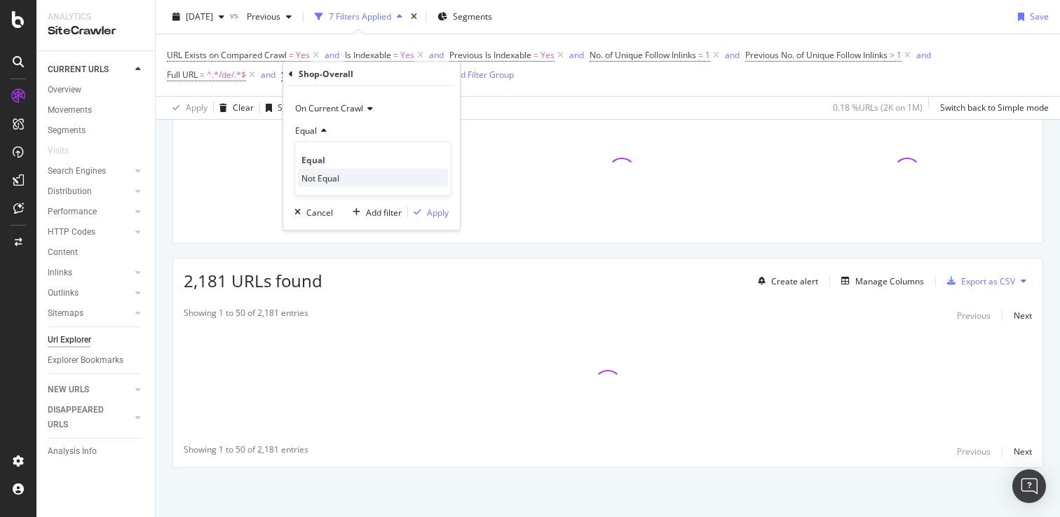
click at [317, 175] on span "Not Equal" at bounding box center [320, 178] width 38 height 12
click at [433, 214] on div "Apply" at bounding box center [438, 212] width 22 height 12
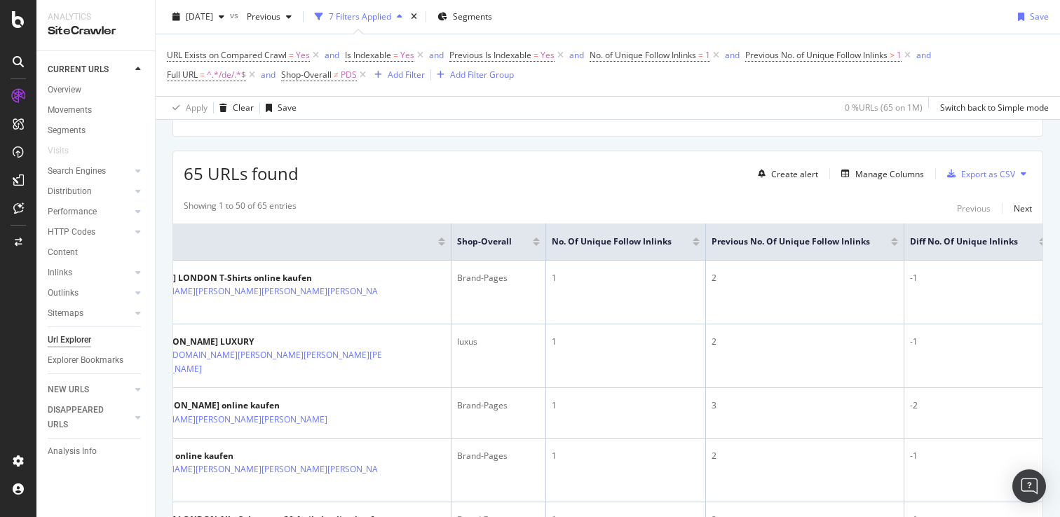
scroll to position [0, 78]
click at [1034, 247] on div "Diff No. of Unique Inlinks" at bounding box center [972, 242] width 136 height 14
click at [1034, 244] on div at bounding box center [1036, 245] width 7 height 4
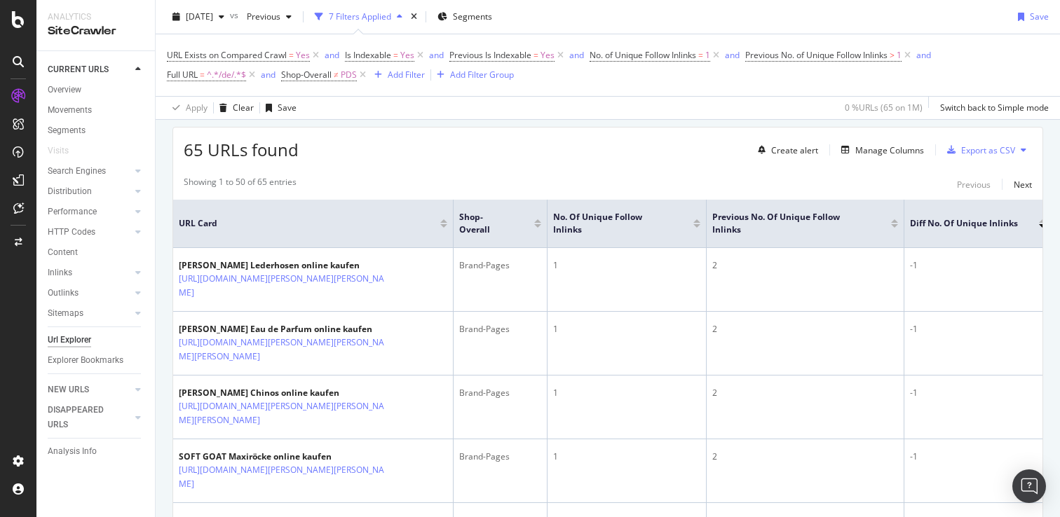
scroll to position [294, 0]
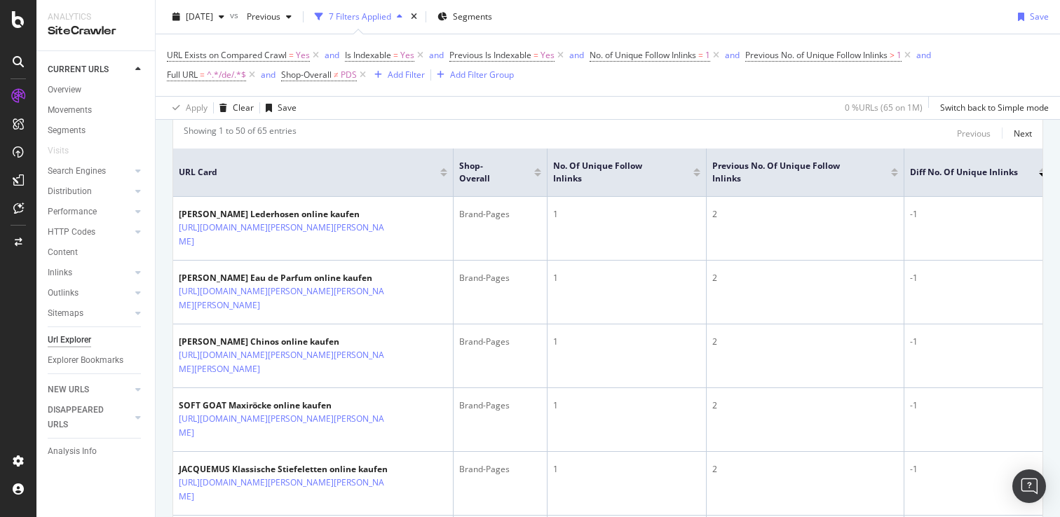
click at [1041, 168] on div at bounding box center [1042, 170] width 7 height 4
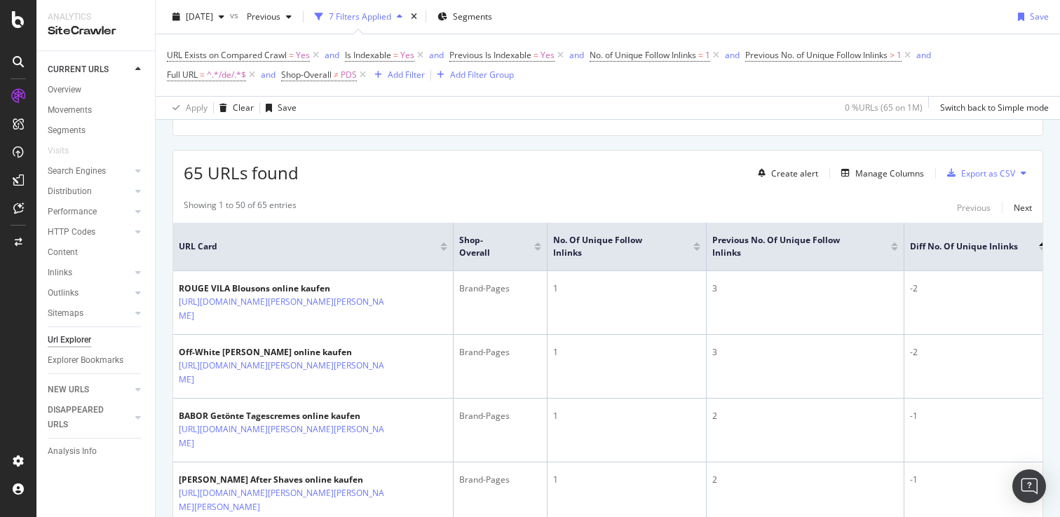
scroll to position [210, 0]
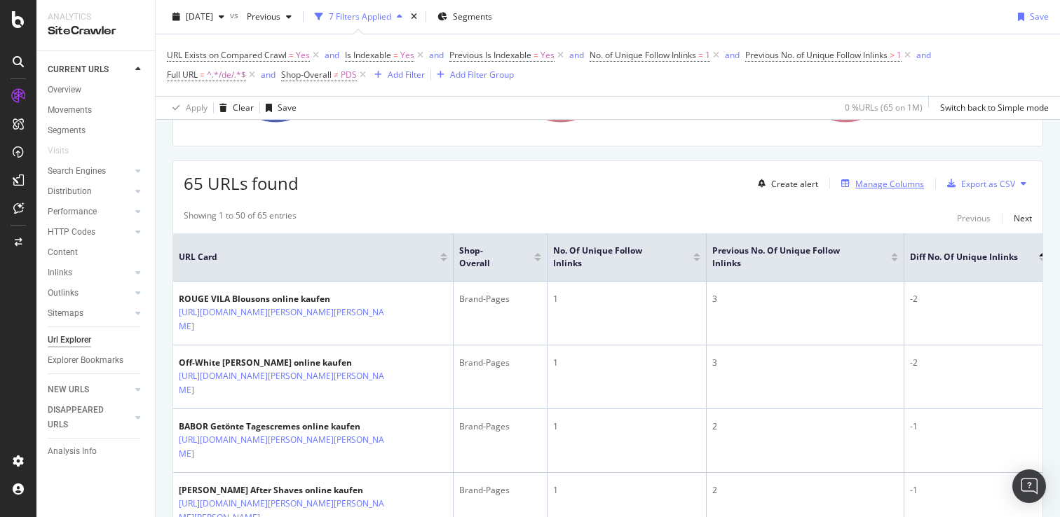
click at [890, 186] on div "Manage Columns" at bounding box center [889, 184] width 69 height 12
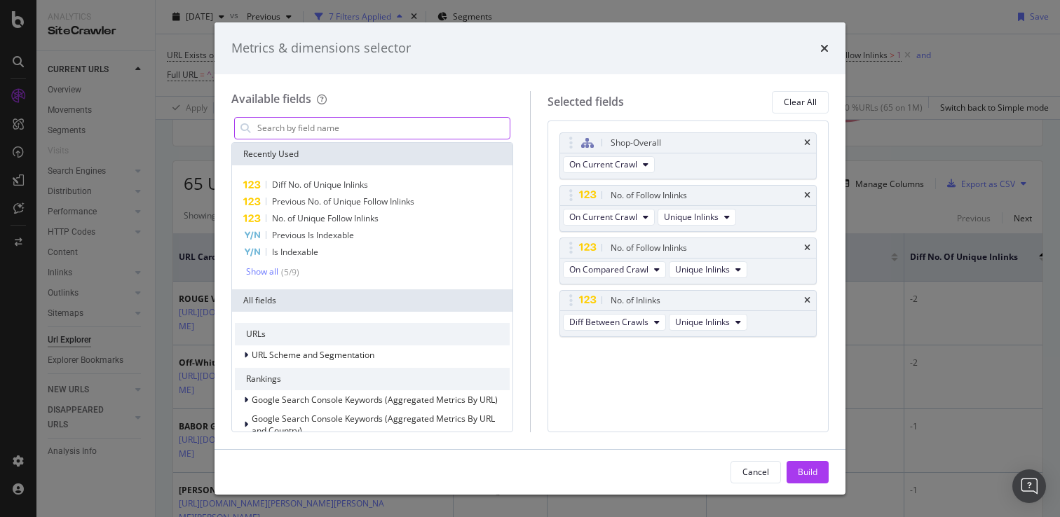
click at [325, 134] on input "modal" at bounding box center [383, 128] width 254 height 21
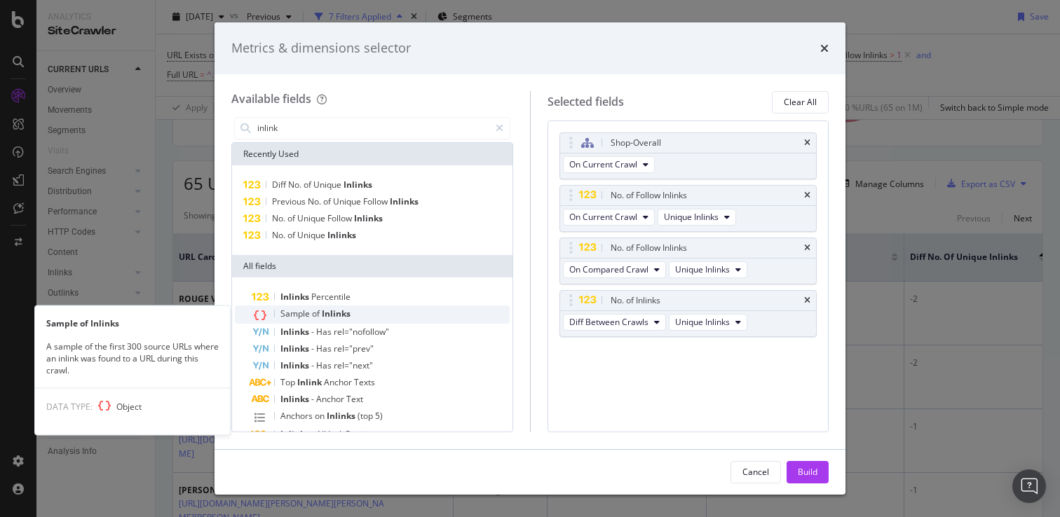
type input "inlink"
click at [304, 311] on span "Sample" at bounding box center [296, 314] width 32 height 12
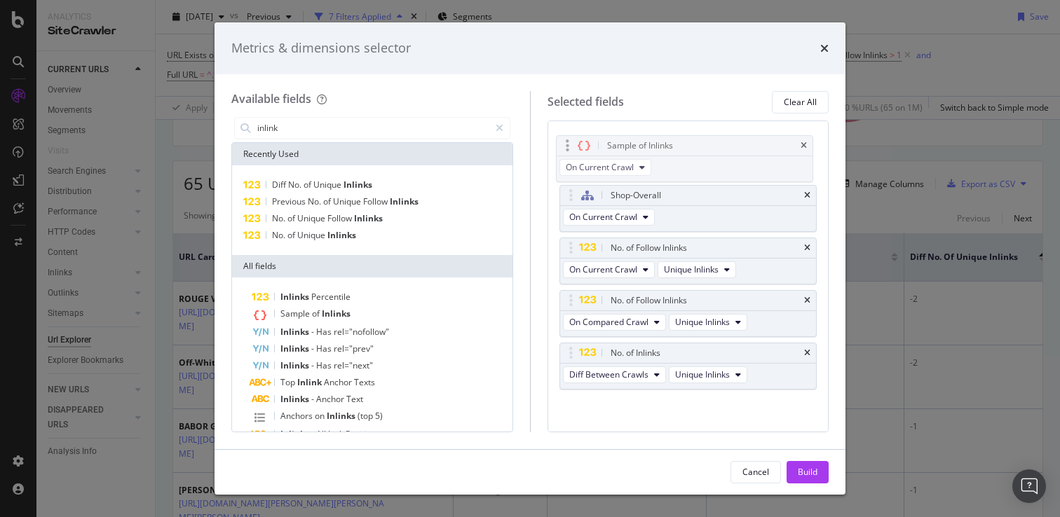
drag, startPoint x: 568, startPoint y: 347, endPoint x: 565, endPoint y: 139, distance: 207.5
click at [565, 139] on body "Analytics SiteCrawler CURRENT URLS Overview Movements Segments Visits Search En…" at bounding box center [530, 258] width 1060 height 517
click at [804, 193] on icon "times" at bounding box center [807, 195] width 6 height 8
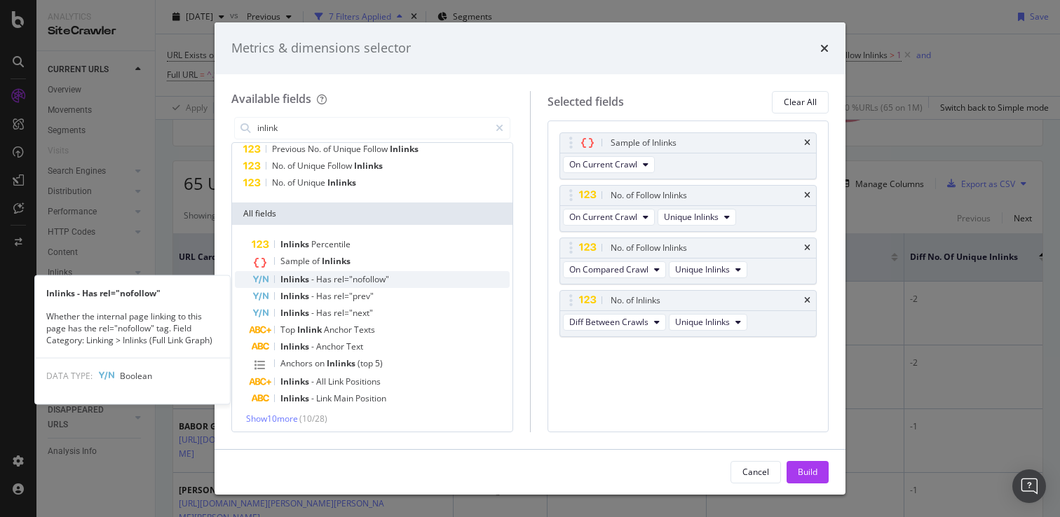
scroll to position [56, 0]
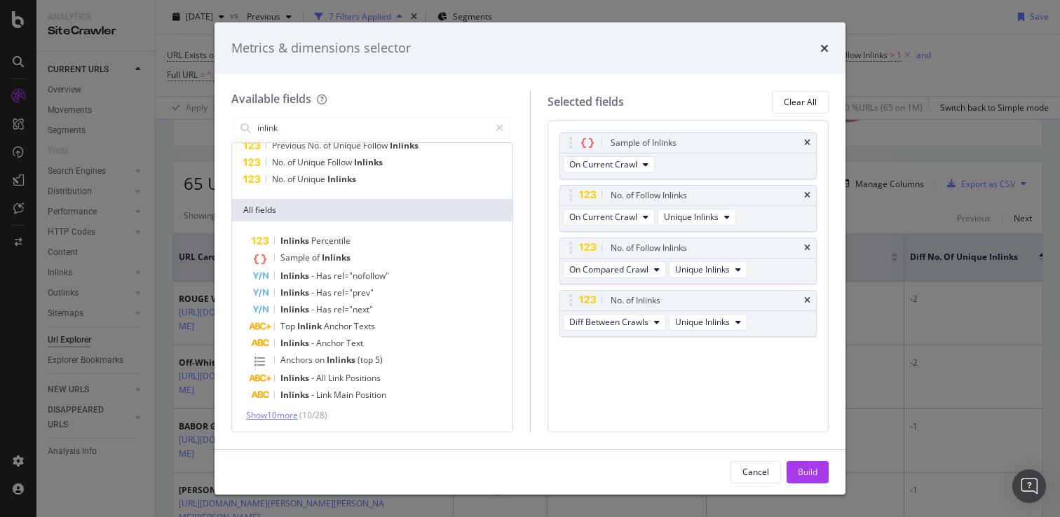
click at [293, 413] on span "Show 10 more" at bounding box center [272, 415] width 52 height 12
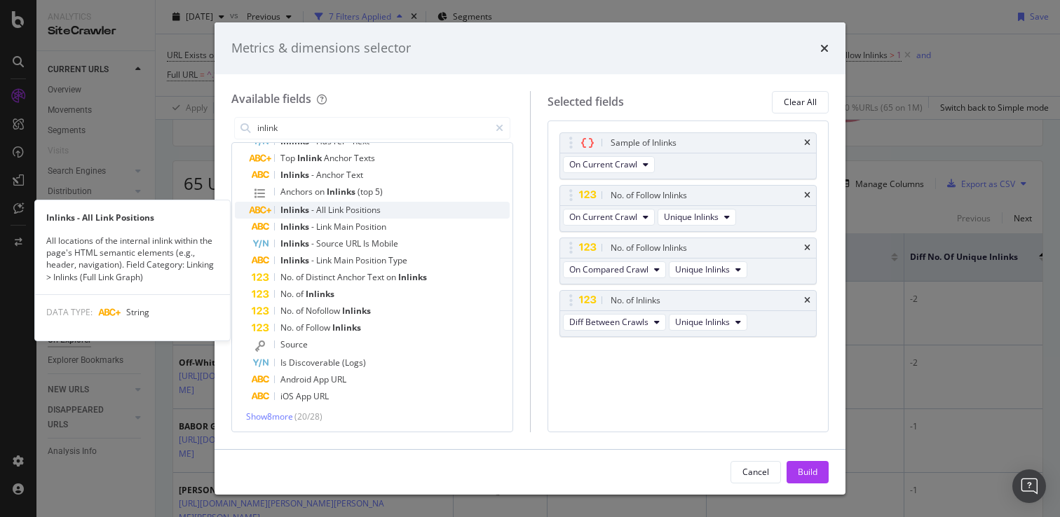
scroll to position [226, 0]
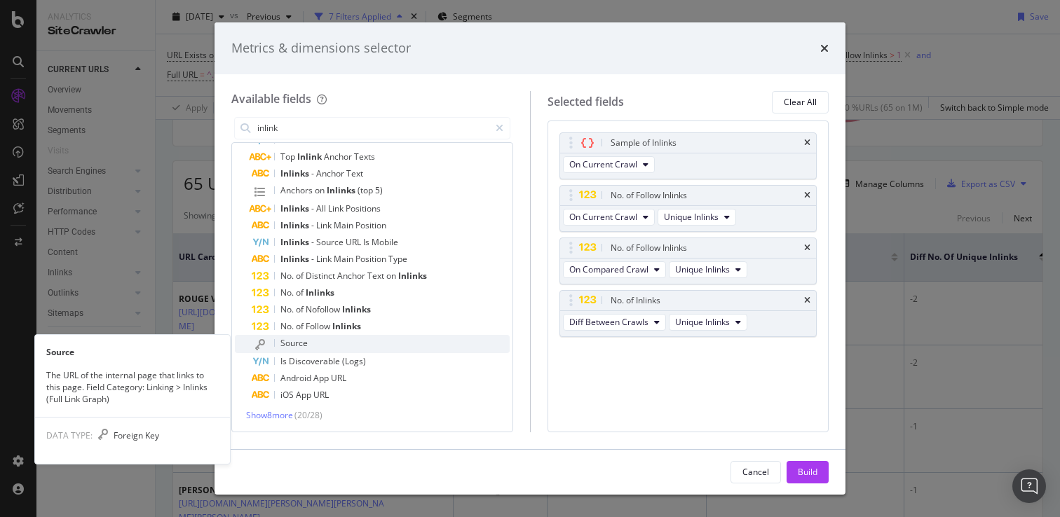
click at [294, 344] on span "Source" at bounding box center [293, 343] width 27 height 12
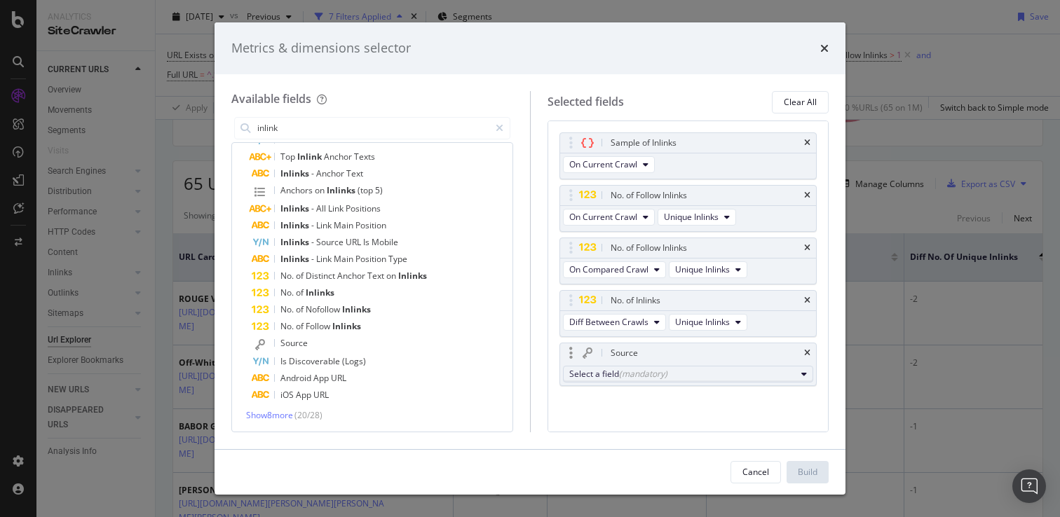
click at [586, 376] on div "Select a field (mandatory)" at bounding box center [682, 374] width 227 height 12
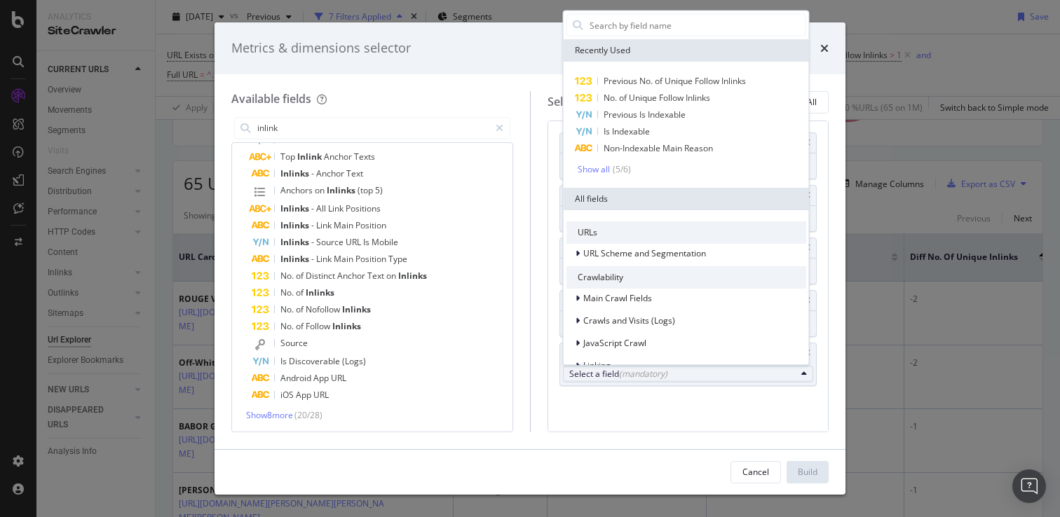
click at [586, 397] on div "Sample of Inlinks On Current Crawl No. of Follow Inlinks On Current Crawl Uniqu…" at bounding box center [688, 274] width 258 height 284
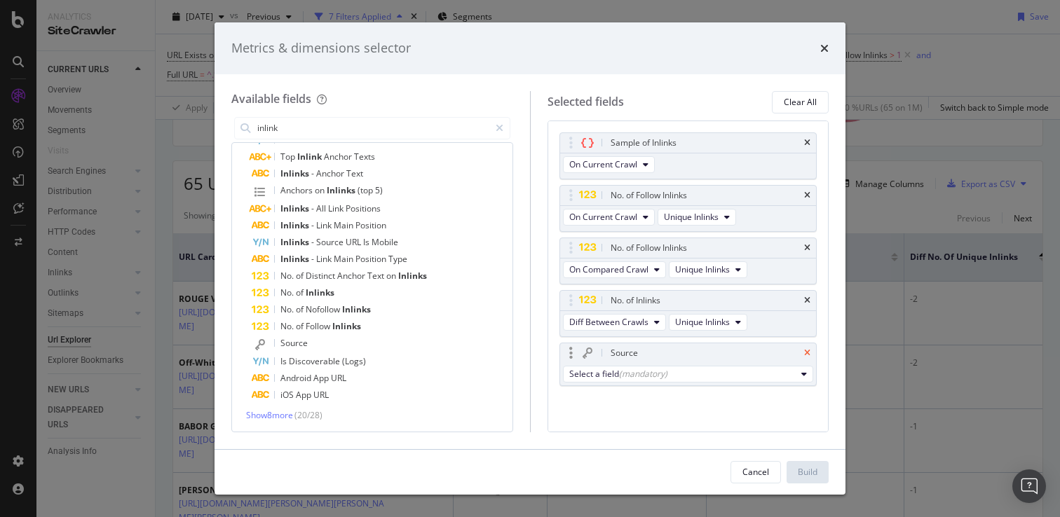
click at [805, 353] on icon "times" at bounding box center [807, 353] width 6 height 8
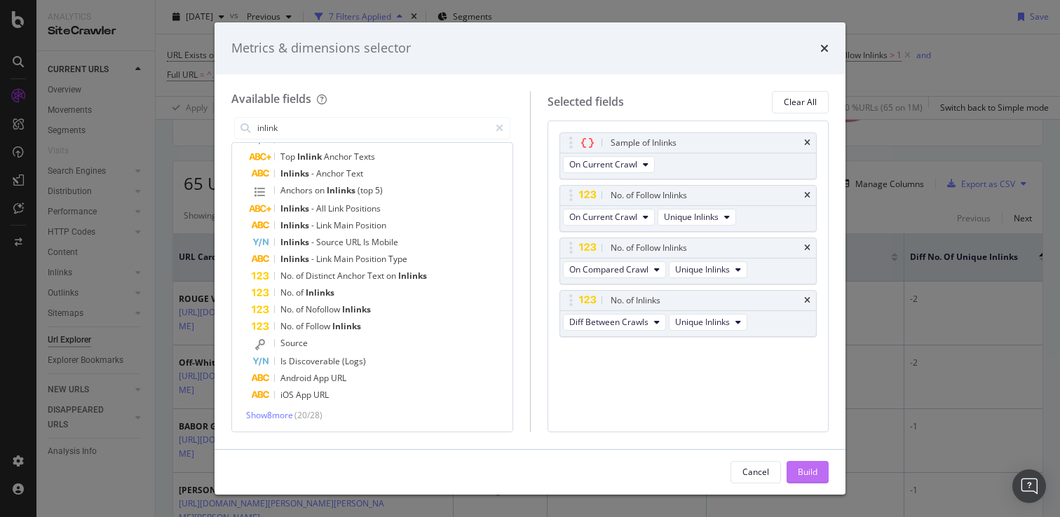
click at [805, 472] on div "Build" at bounding box center [808, 472] width 20 height 12
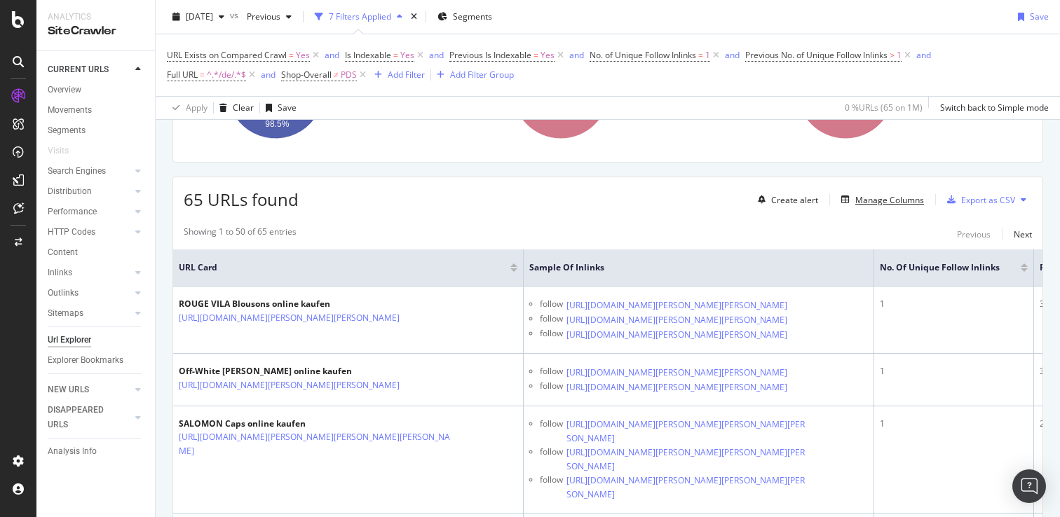
scroll to position [203, 0]
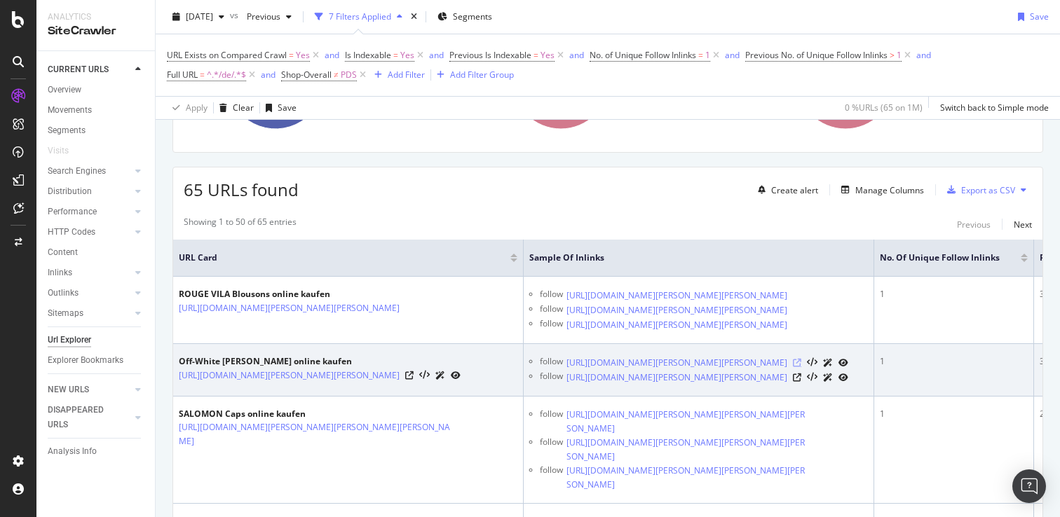
click at [801, 367] on icon at bounding box center [797, 363] width 8 height 8
click at [201, 383] on link "[URL][DOMAIN_NAME]" at bounding box center [289, 376] width 221 height 14
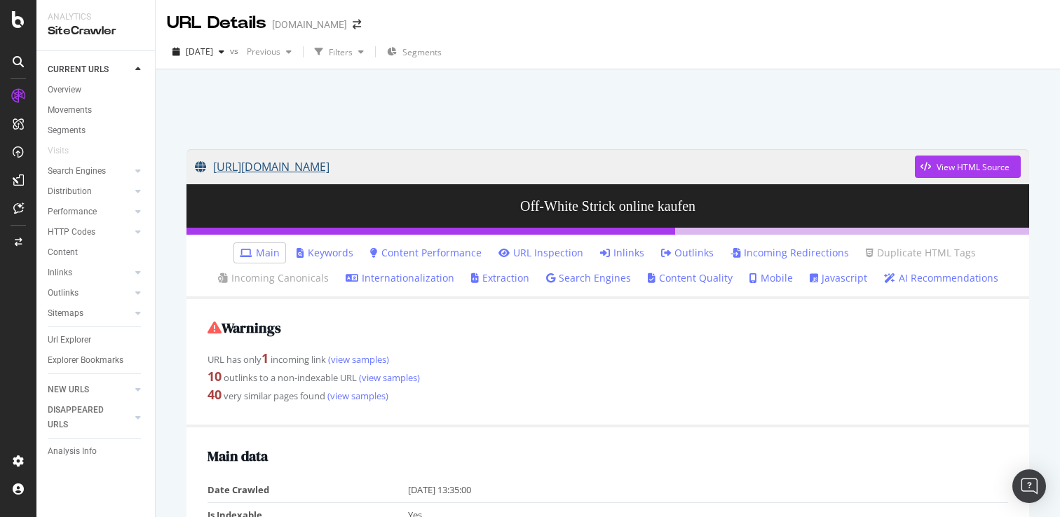
click at [586, 170] on link "[URL][DOMAIN_NAME]" at bounding box center [555, 166] width 720 height 35
